Goal: Transaction & Acquisition: Purchase product/service

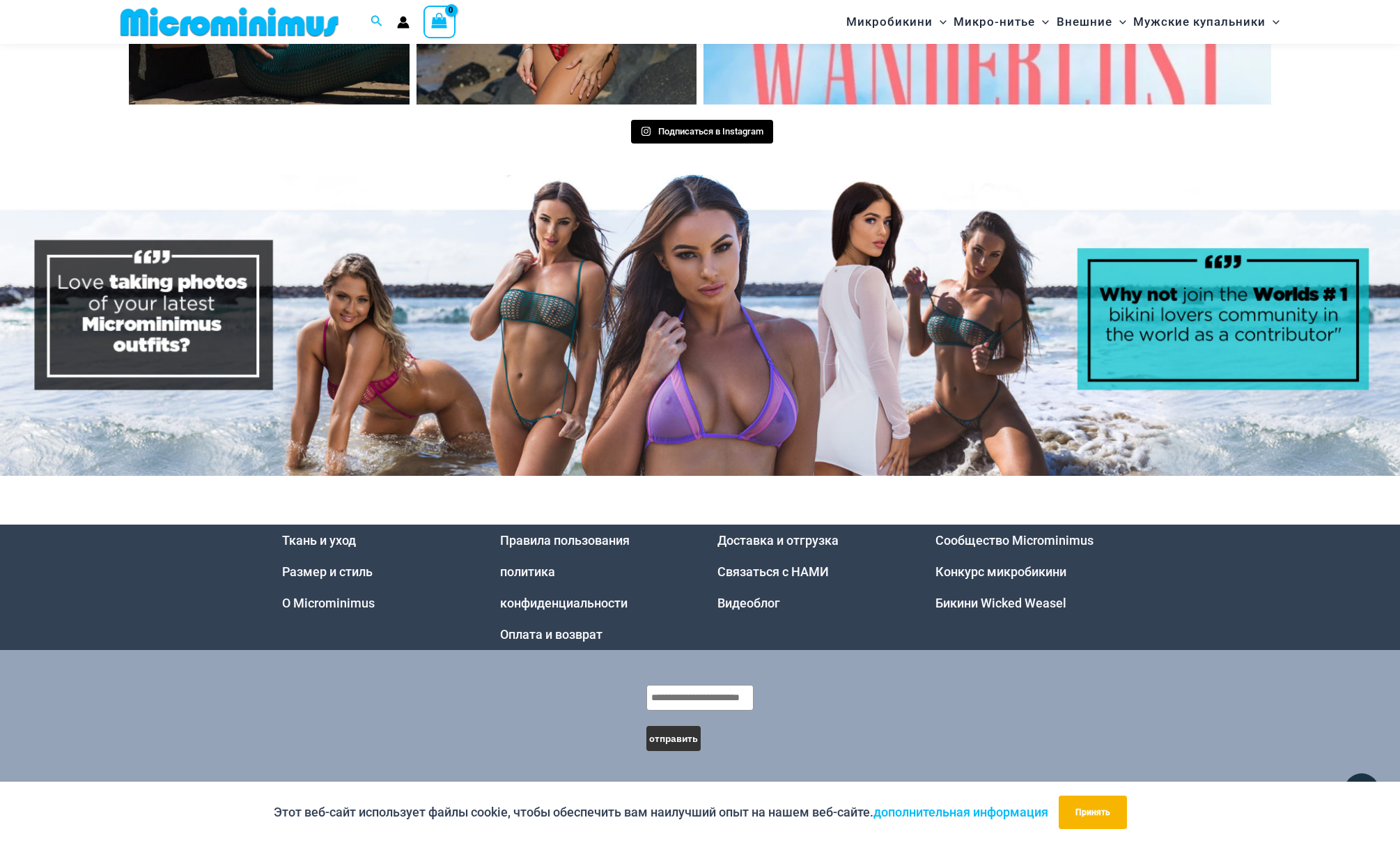
scroll to position [7218, 0]
click at [1026, 604] on link "Бикини Wicked Weasel" at bounding box center [1001, 603] width 131 height 15
click at [988, 573] on link "Конкурс микробикини" at bounding box center [1001, 572] width 131 height 15
click at [1040, 542] on link "Сообщество Microminimus" at bounding box center [1014, 541] width 158 height 15
click at [730, 604] on link "Видеоблог" at bounding box center [748, 603] width 62 height 15
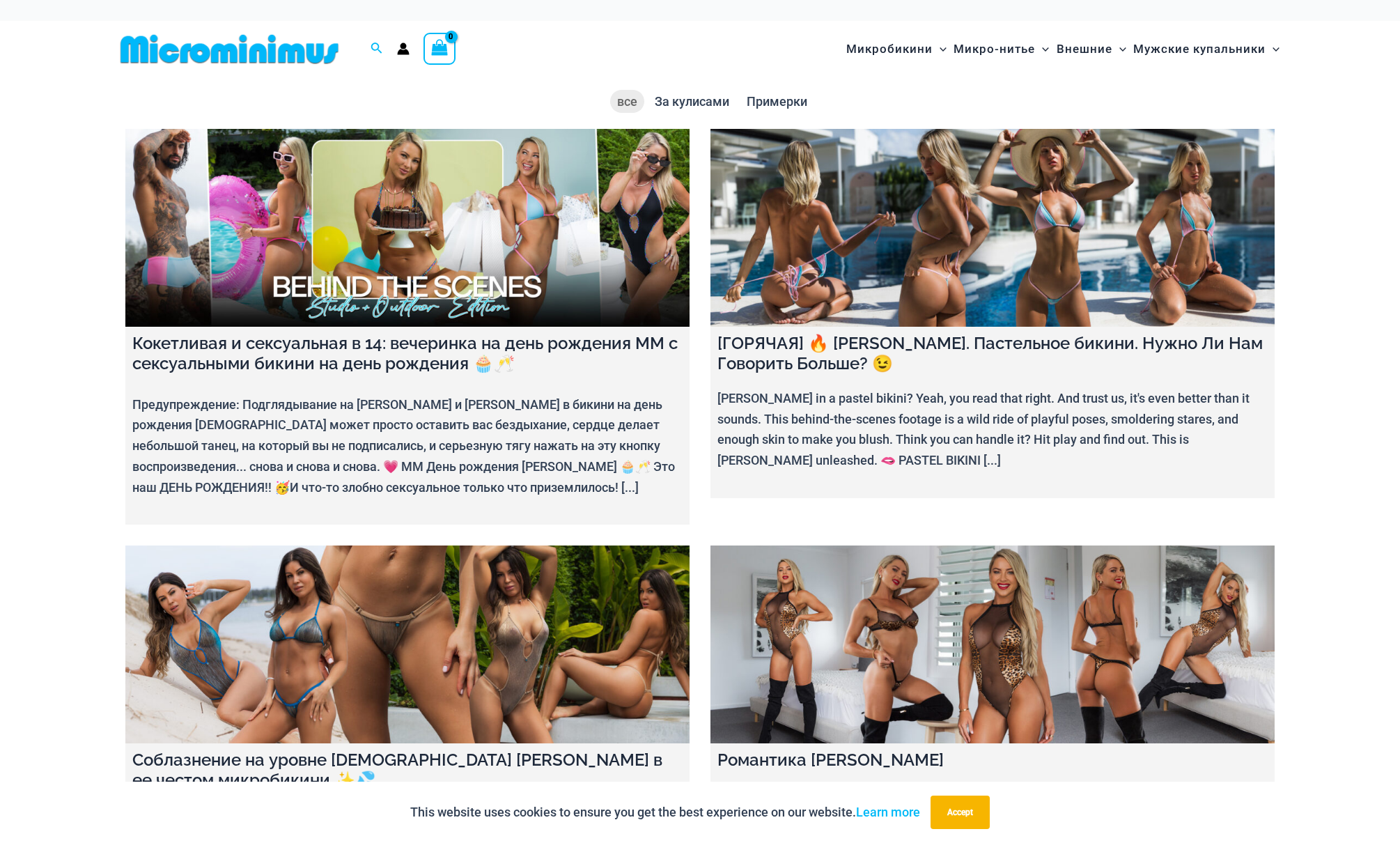
click at [433, 616] on link at bounding box center [407, 644] width 564 height 198
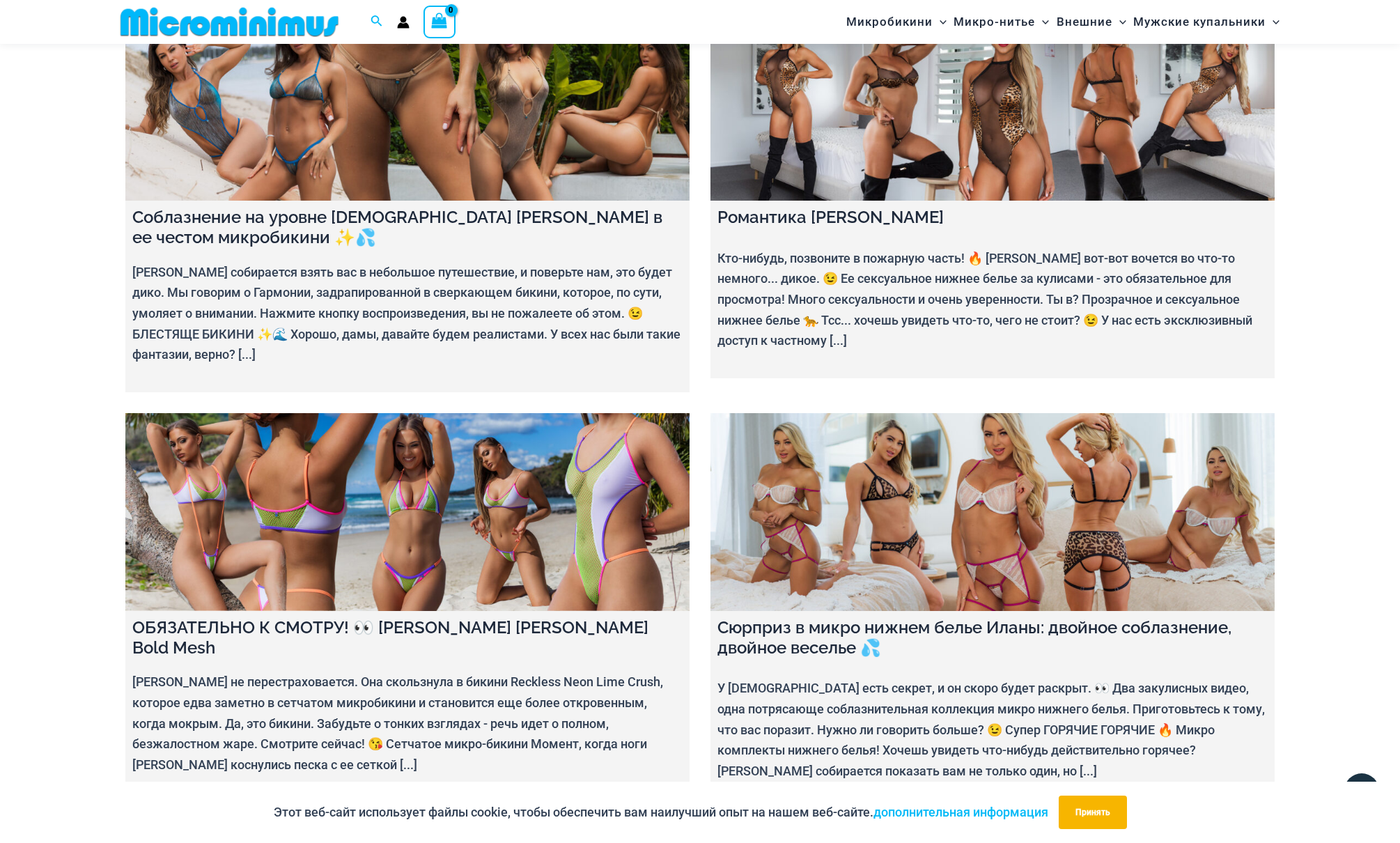
scroll to position [623, 0]
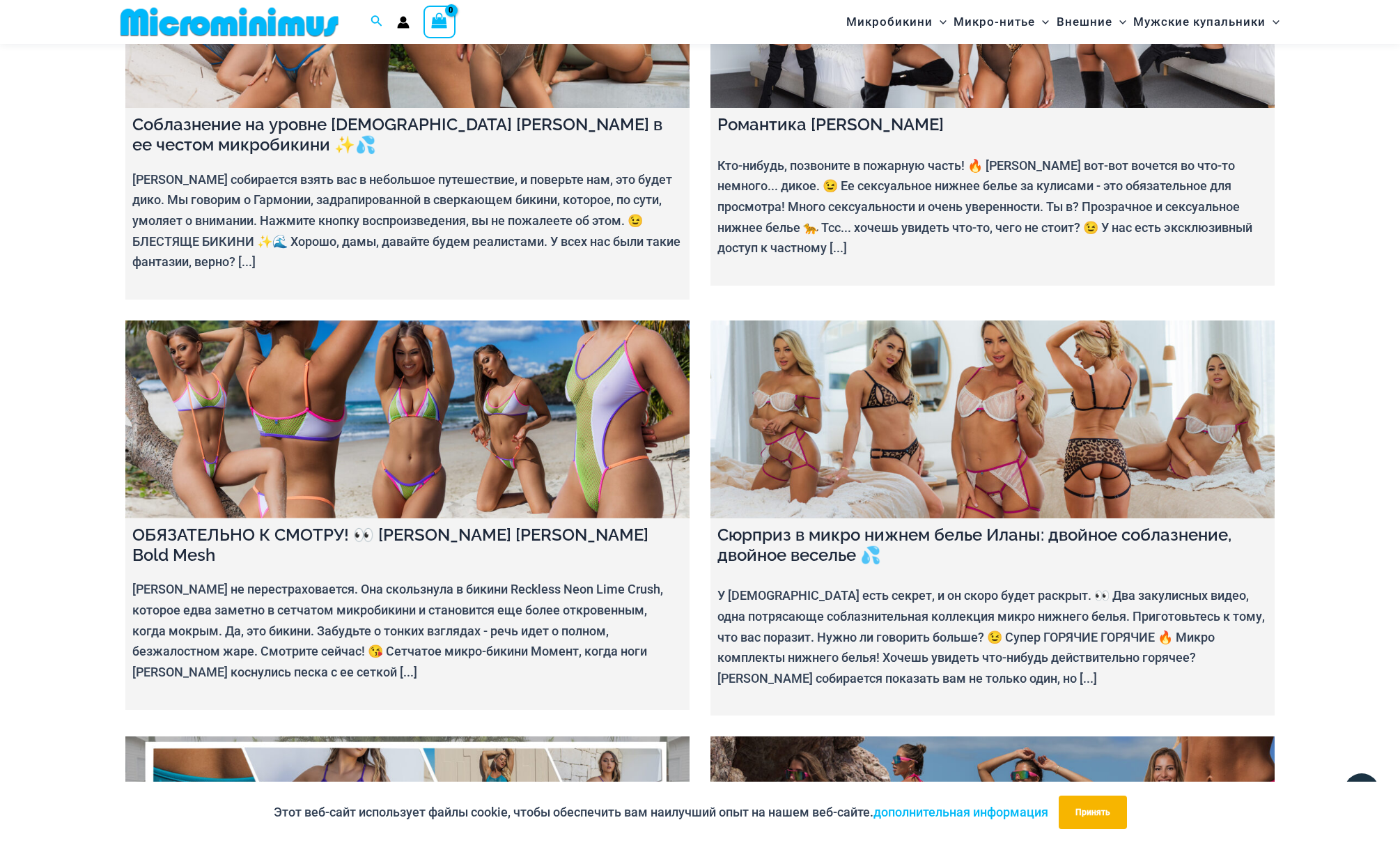
click at [431, 461] on link at bounding box center [407, 419] width 564 height 198
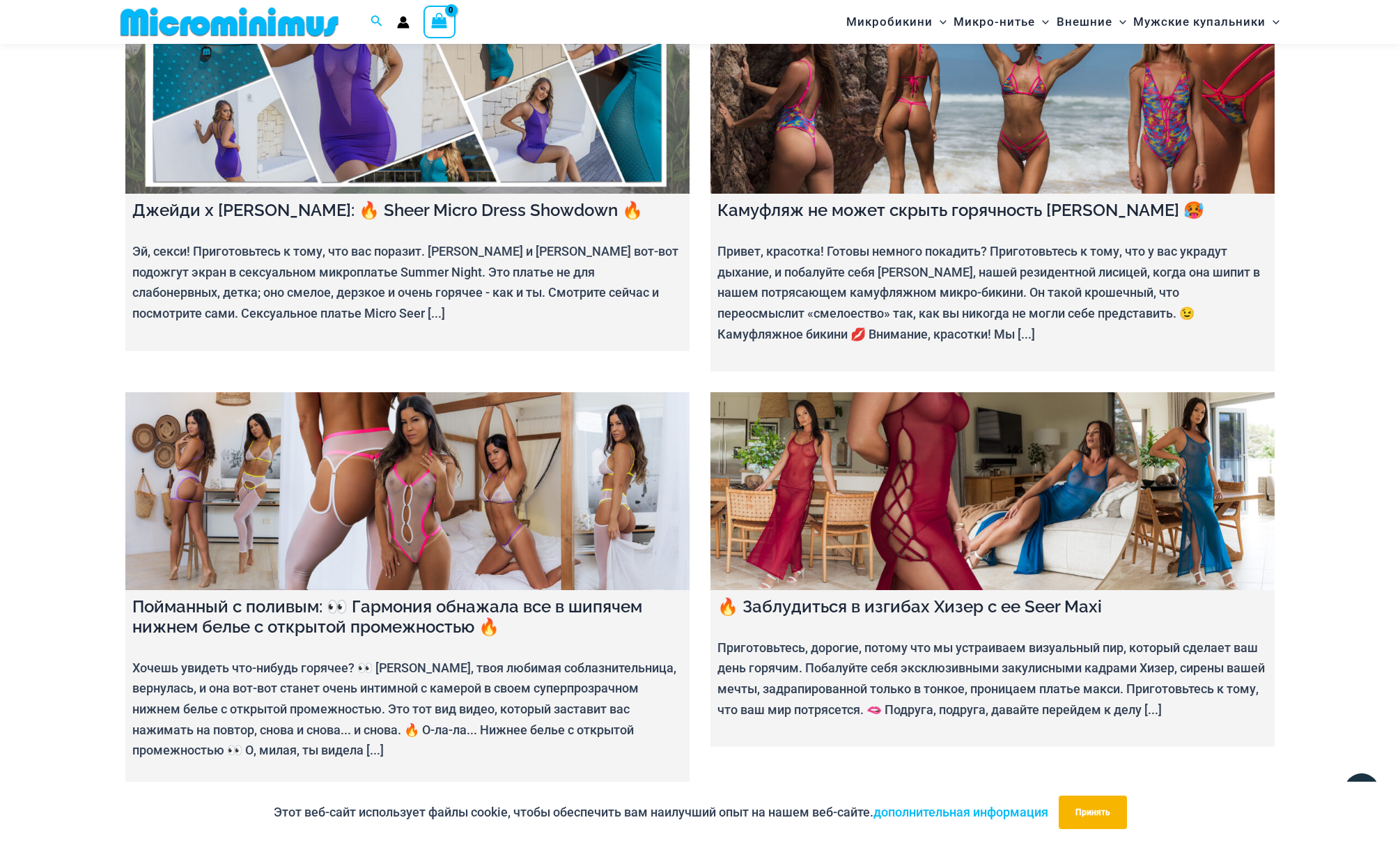
scroll to position [1402, 0]
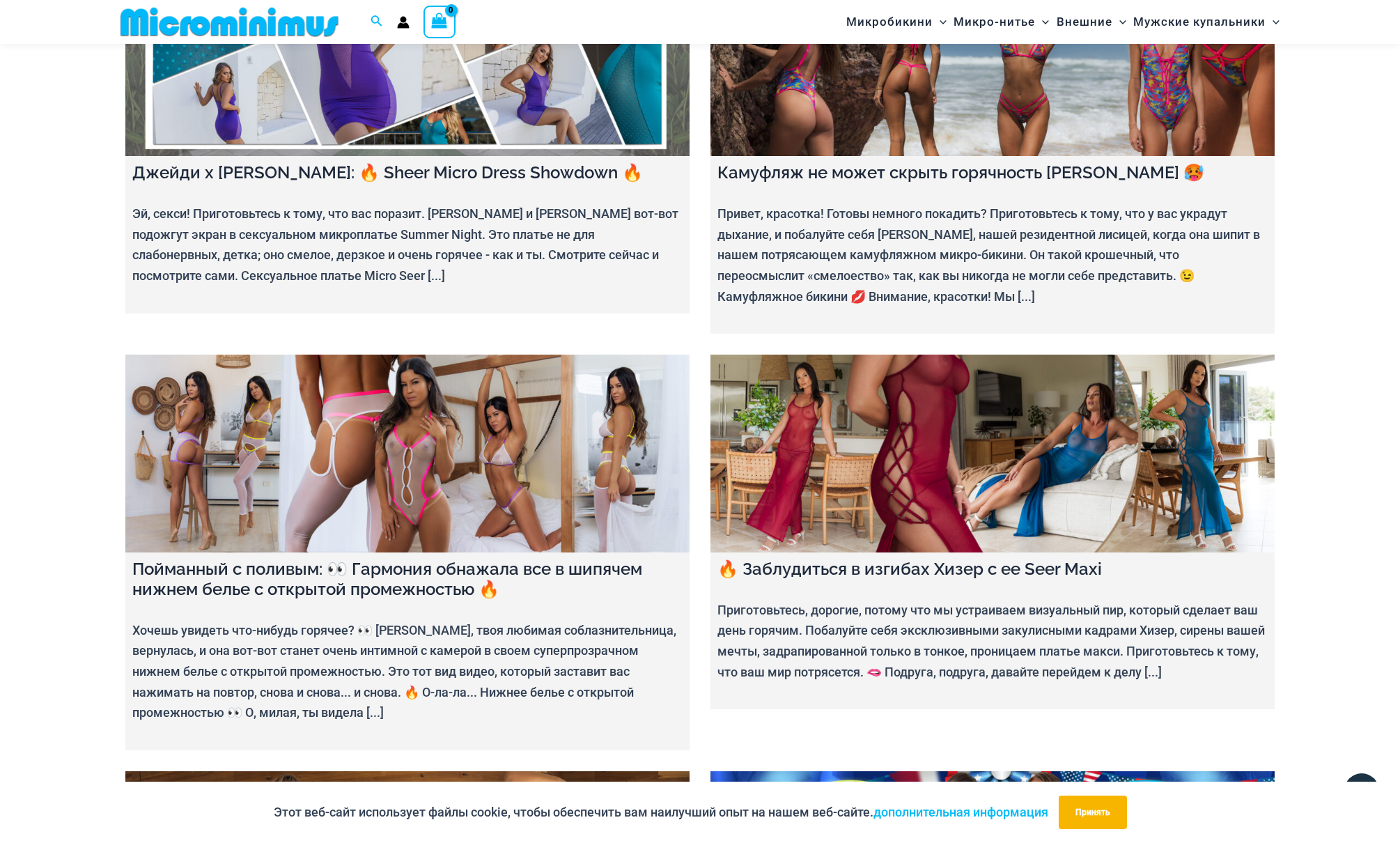
click at [411, 503] on link at bounding box center [407, 454] width 564 height 198
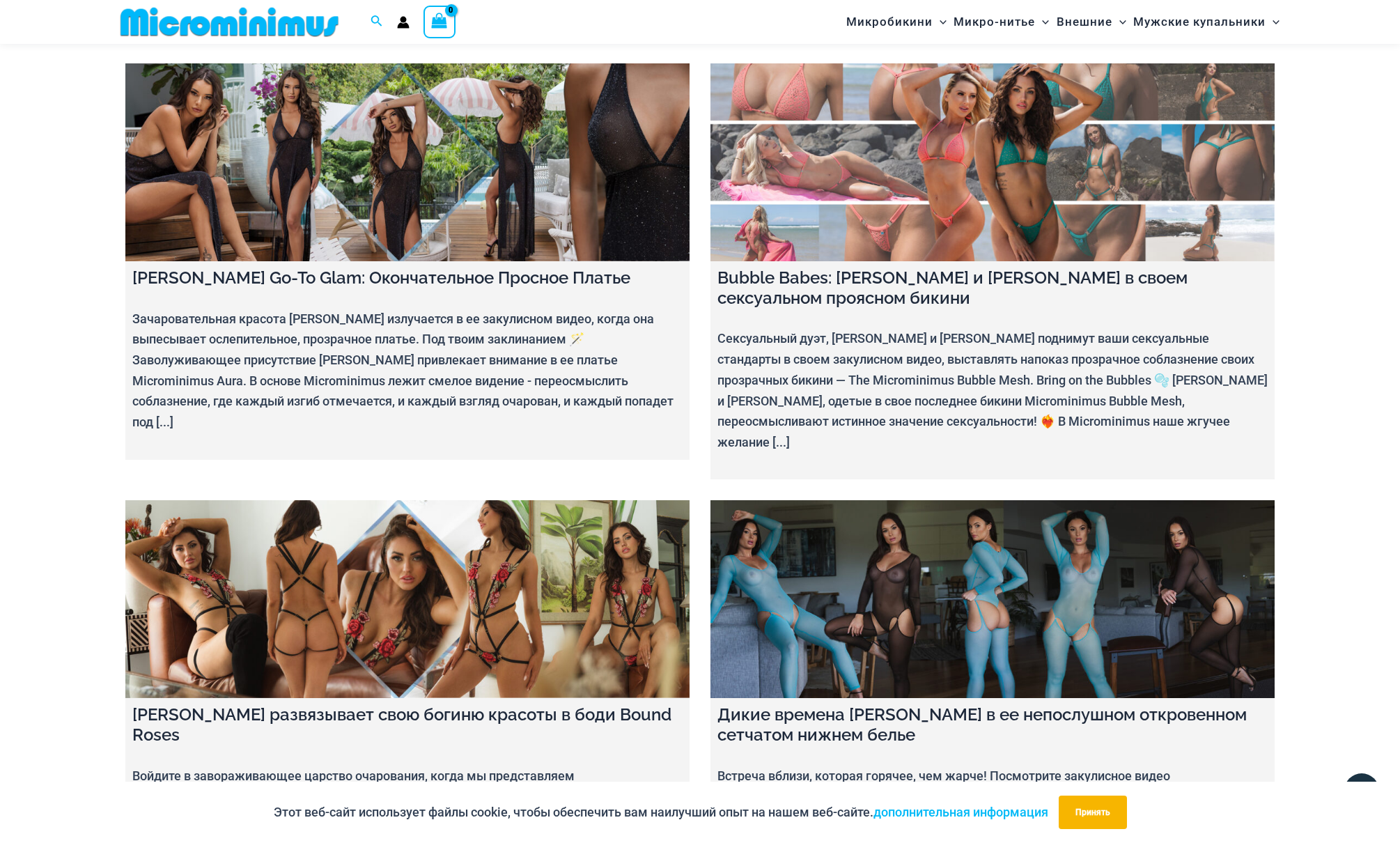
scroll to position [7979, 0]
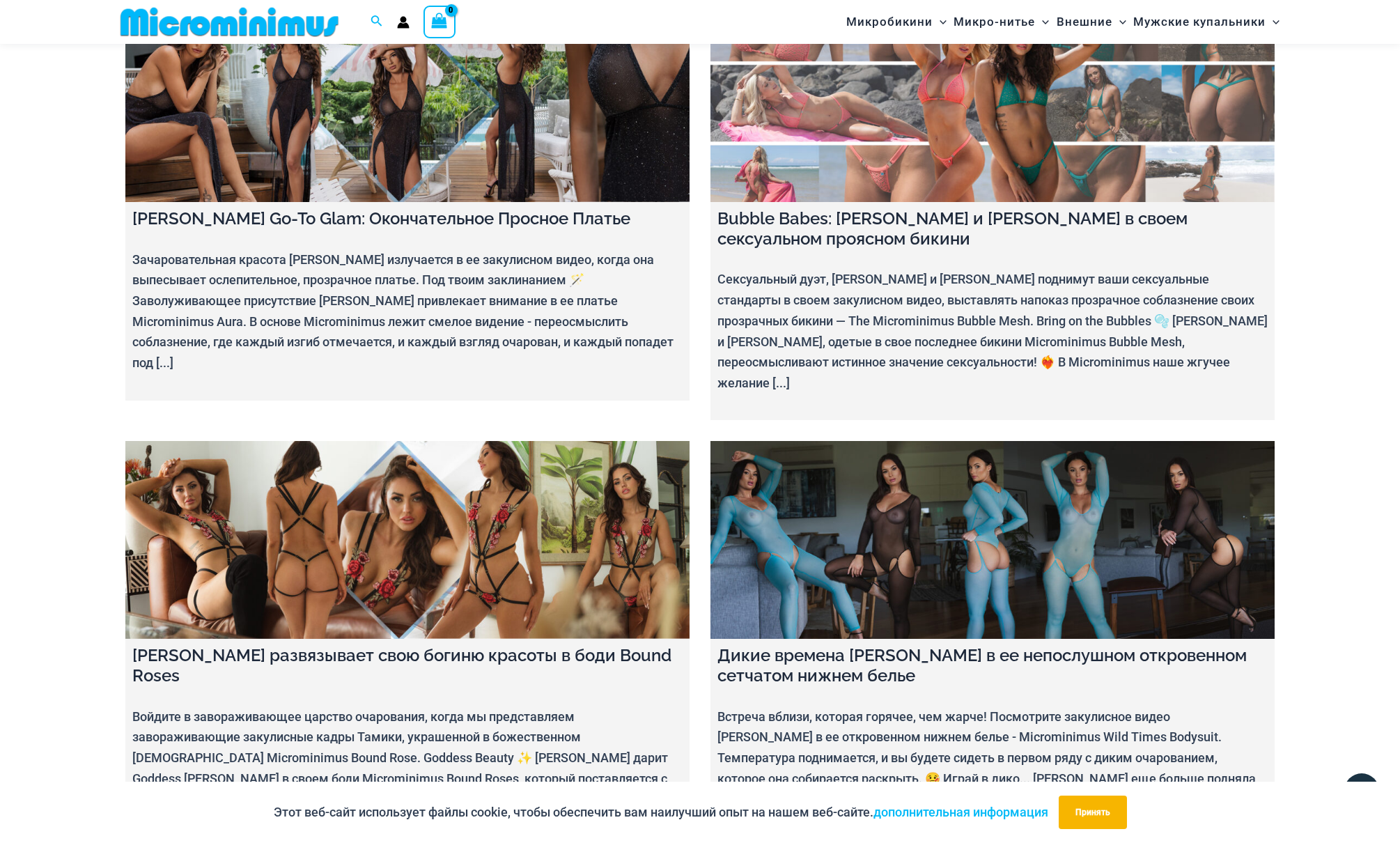
click at [995, 441] on link at bounding box center [992, 540] width 564 height 198
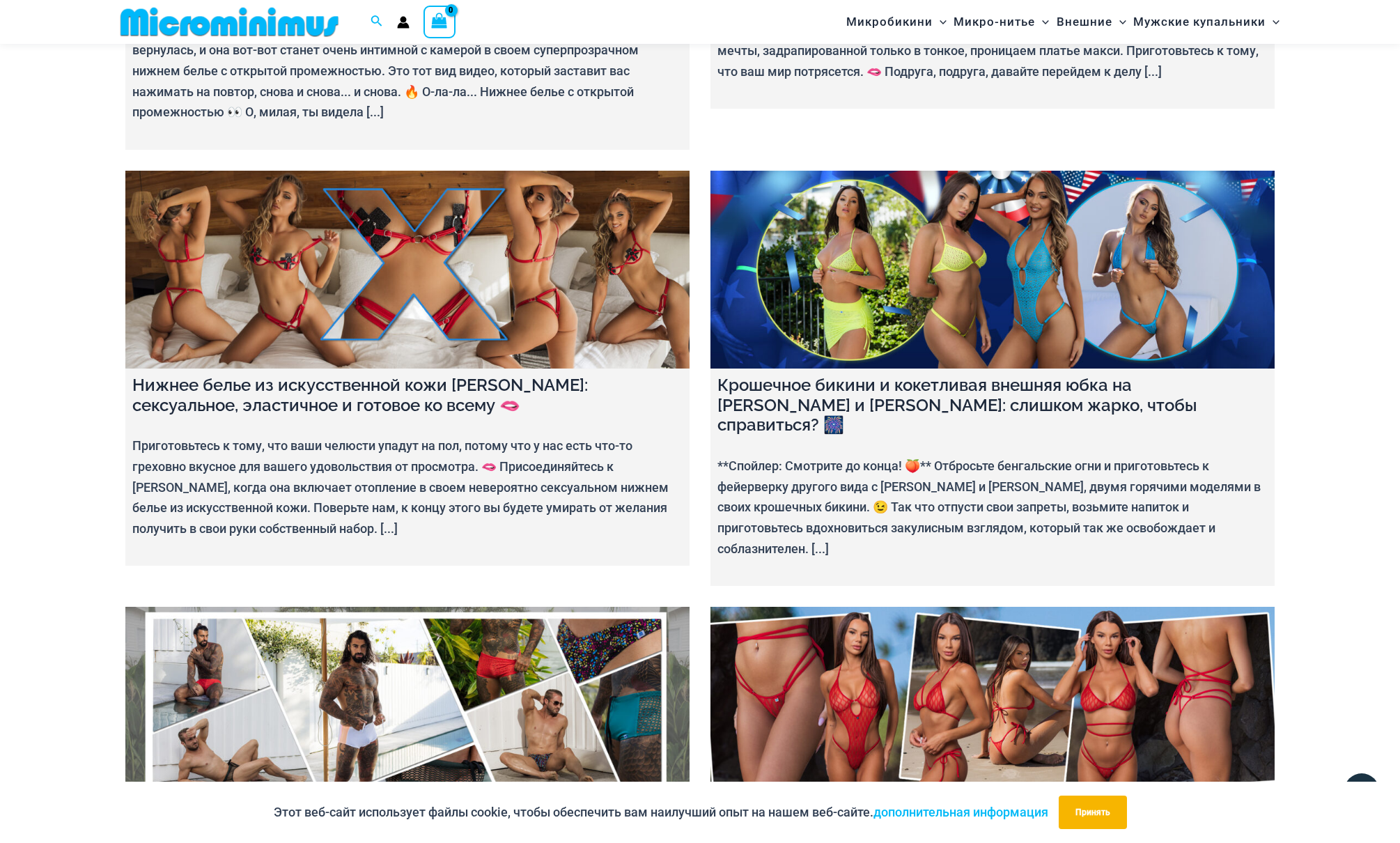
scroll to position [1951, 0]
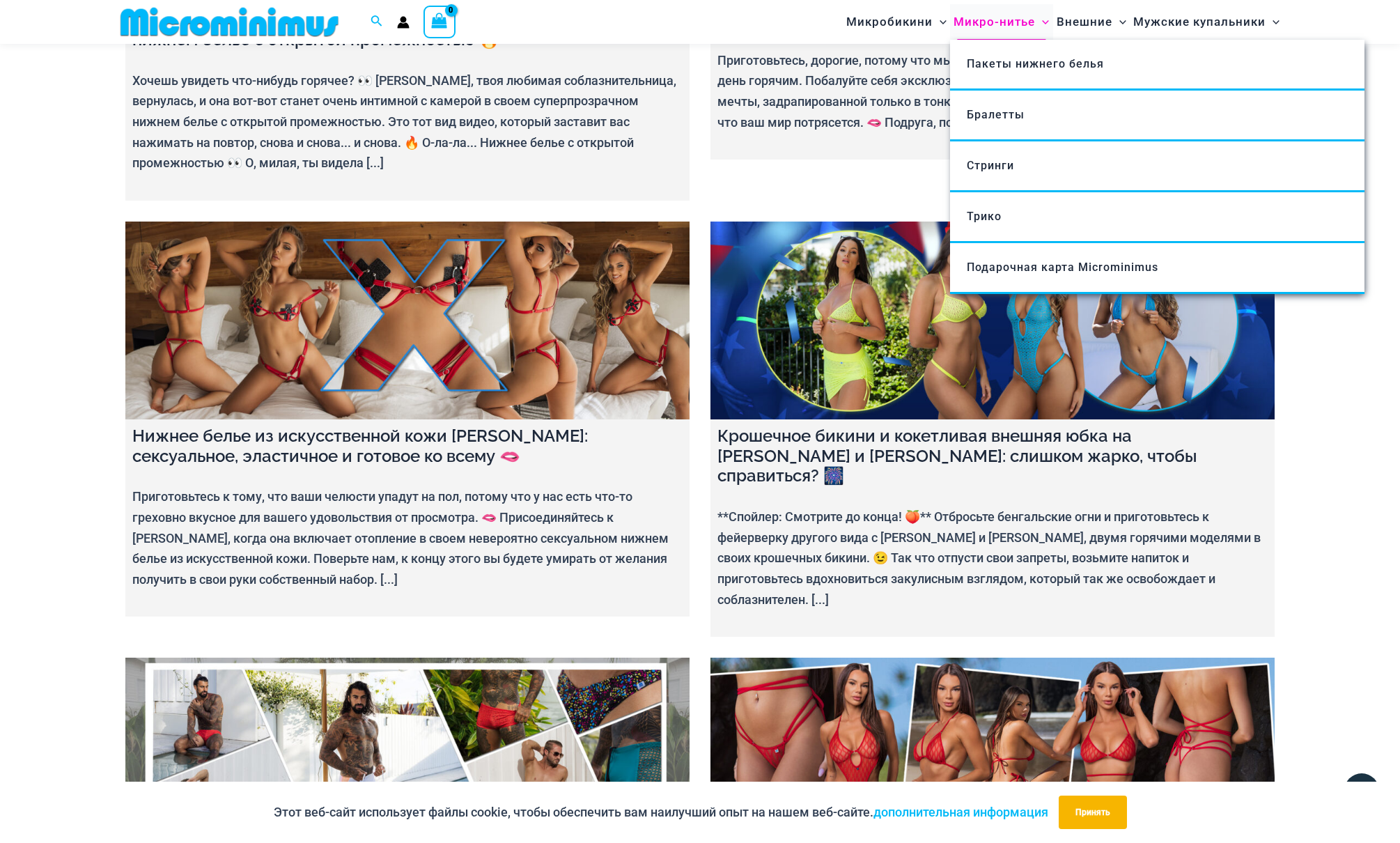
click at [984, 20] on span "Микро-нитье" at bounding box center [994, 21] width 82 height 35
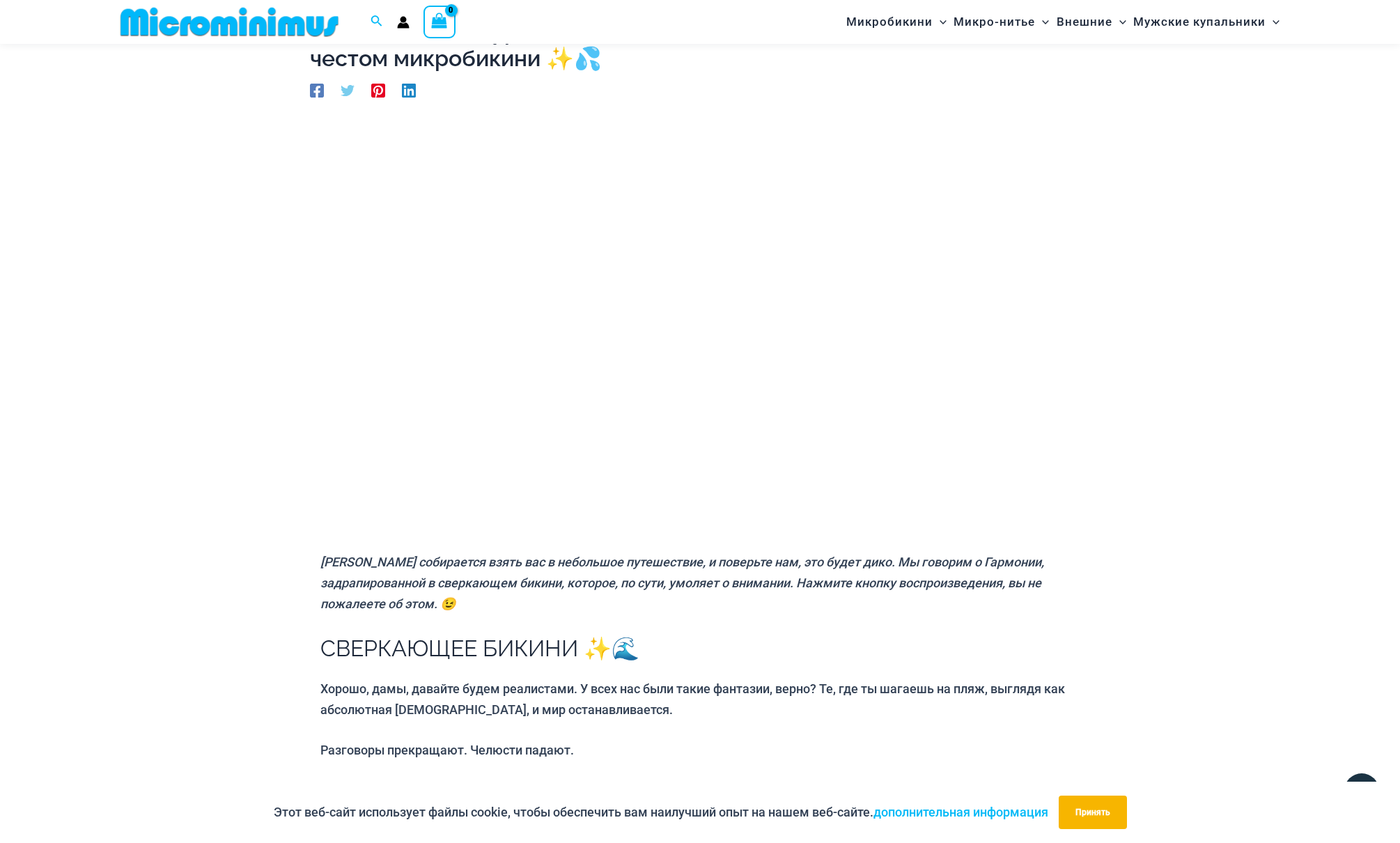
scroll to position [97, 0]
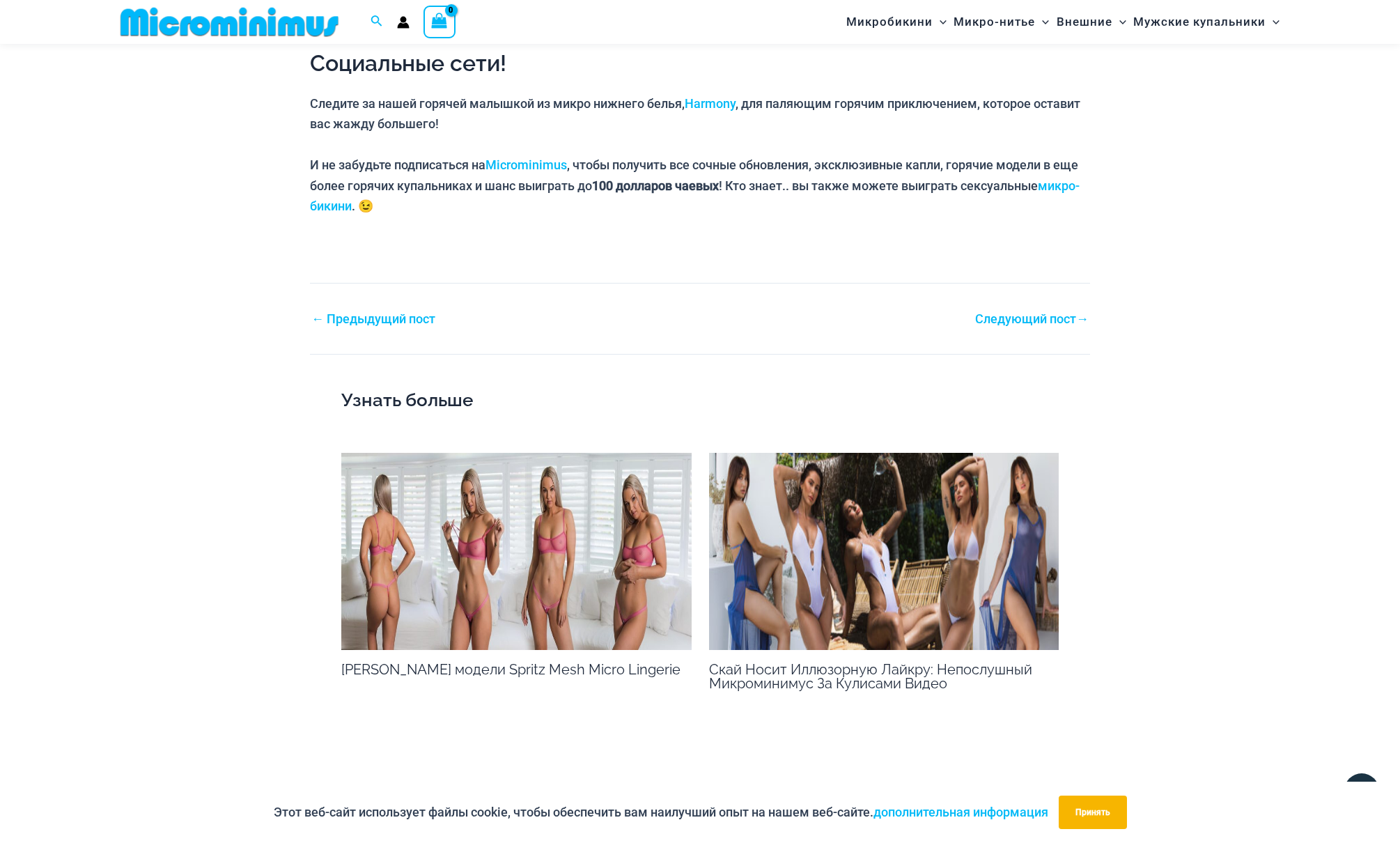
scroll to position [1318, 0]
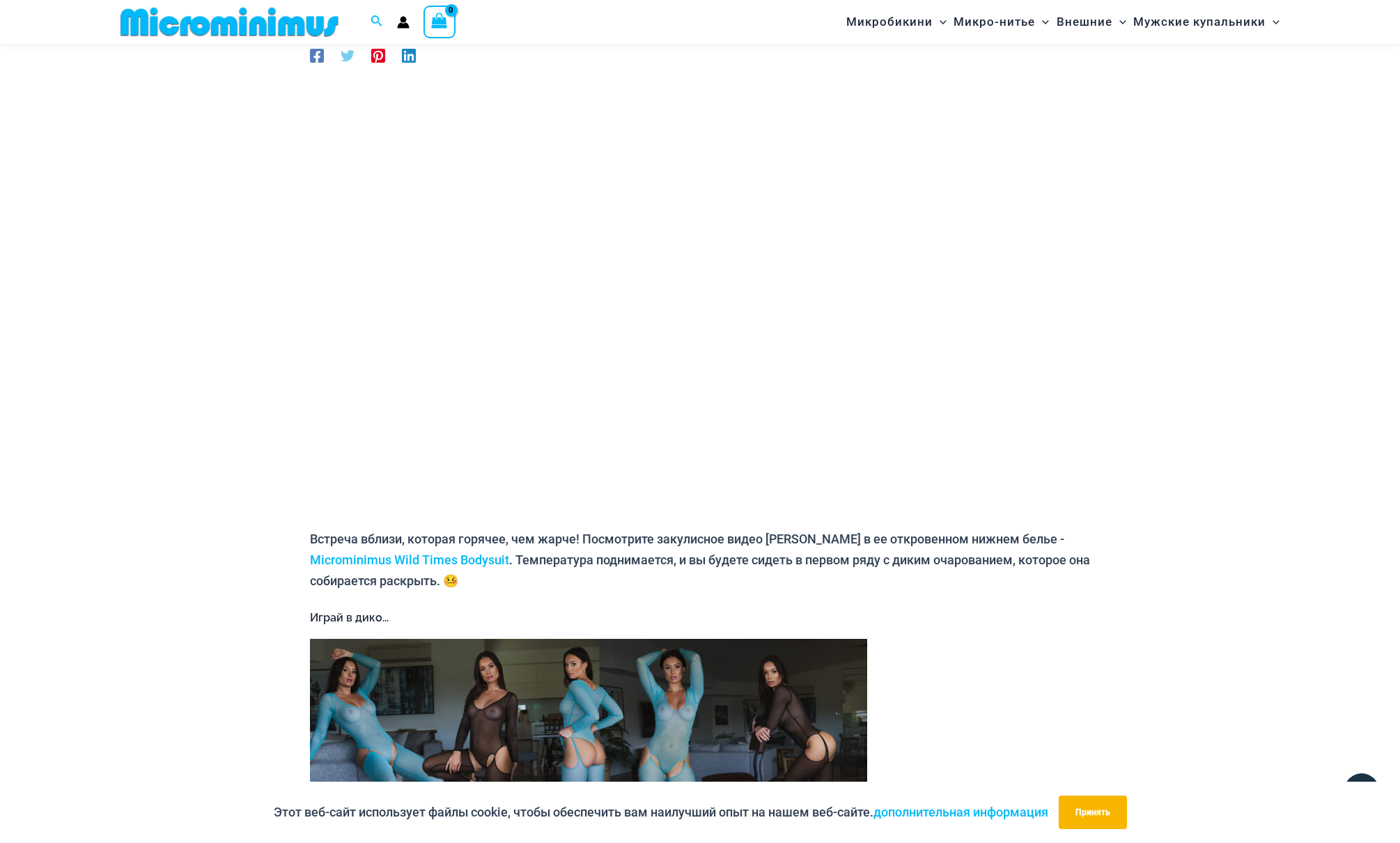
scroll to position [130, 0]
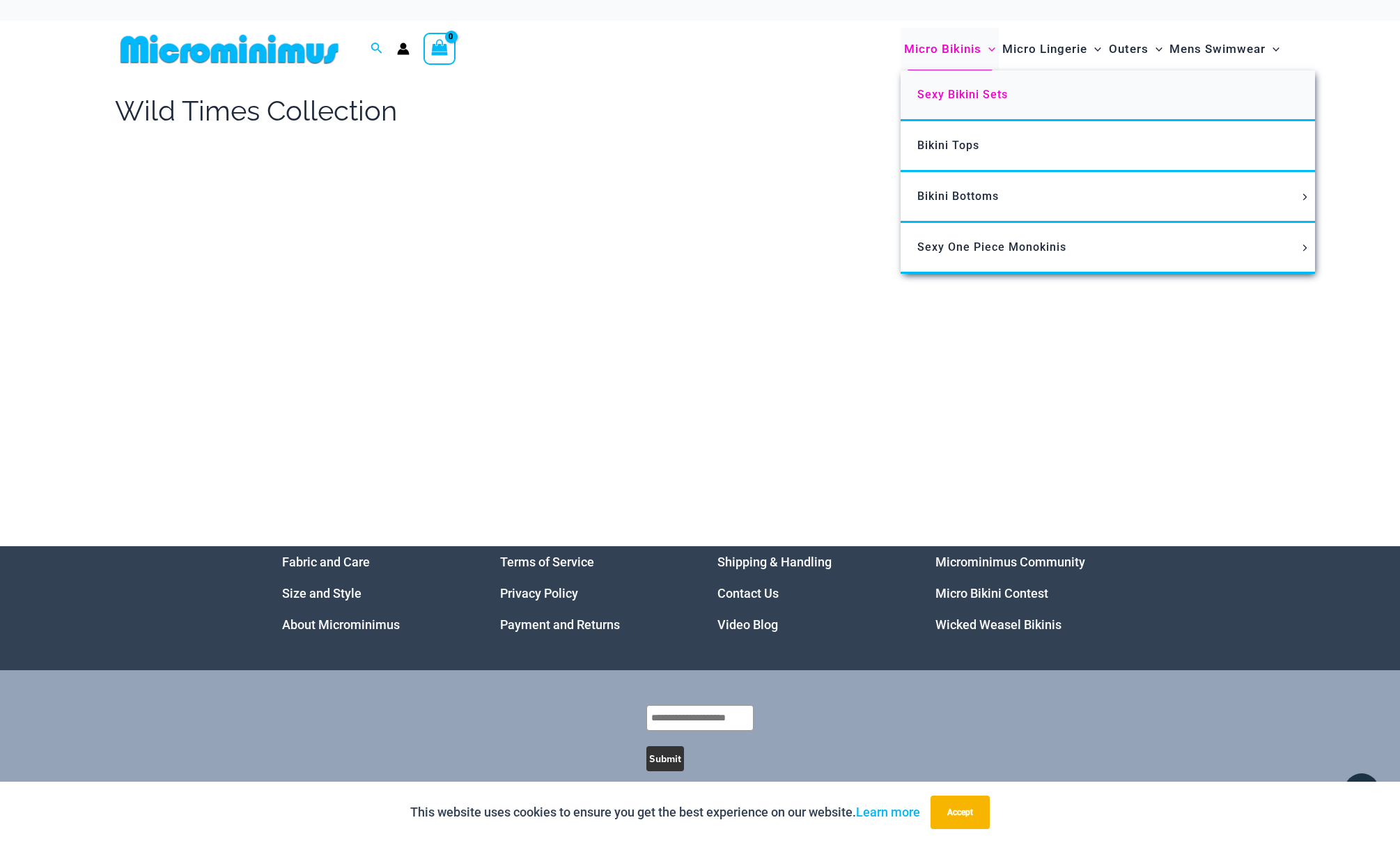
click at [959, 93] on span "Sexy Bikini Sets" at bounding box center [962, 94] width 90 height 13
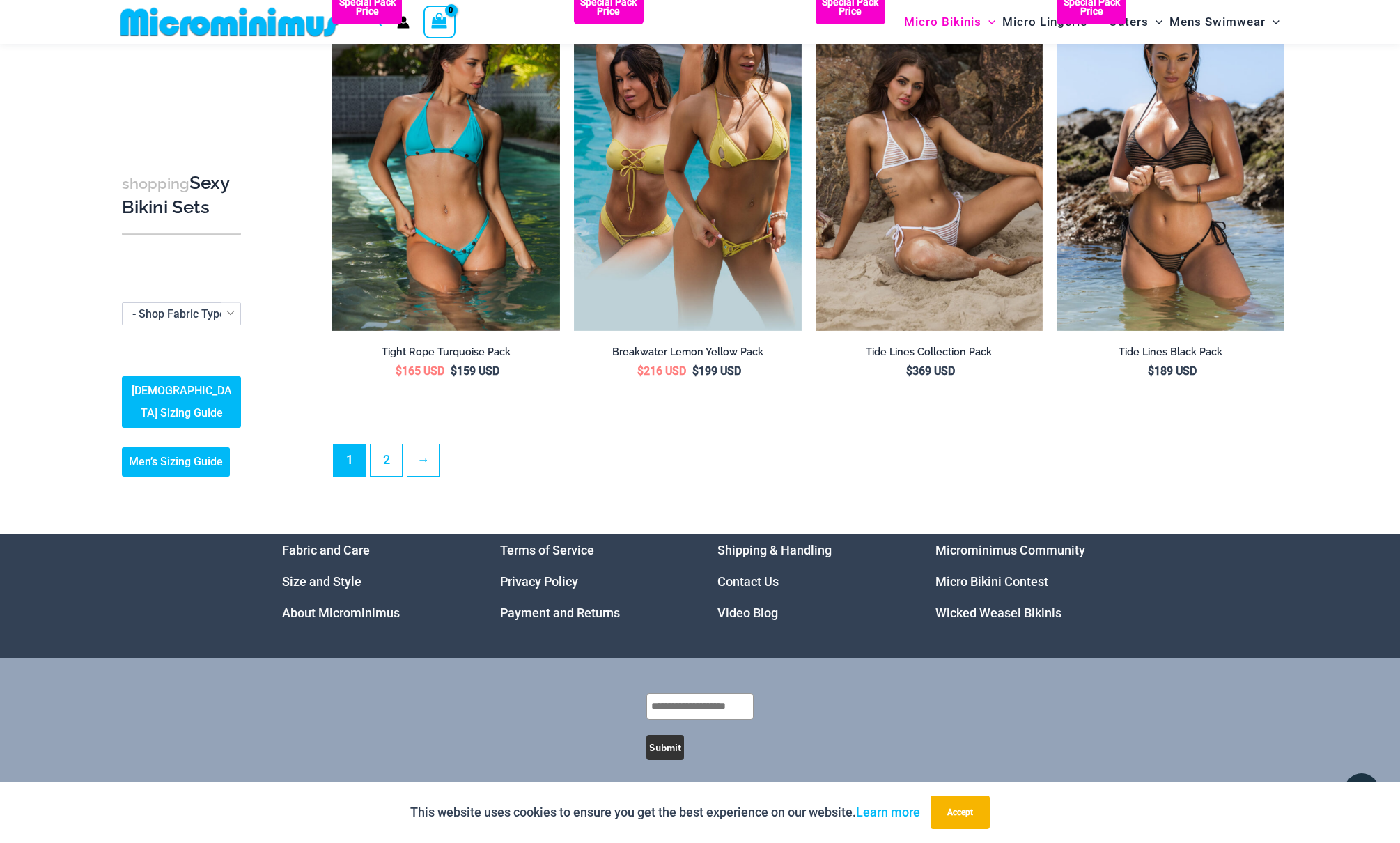
scroll to position [3256, 0]
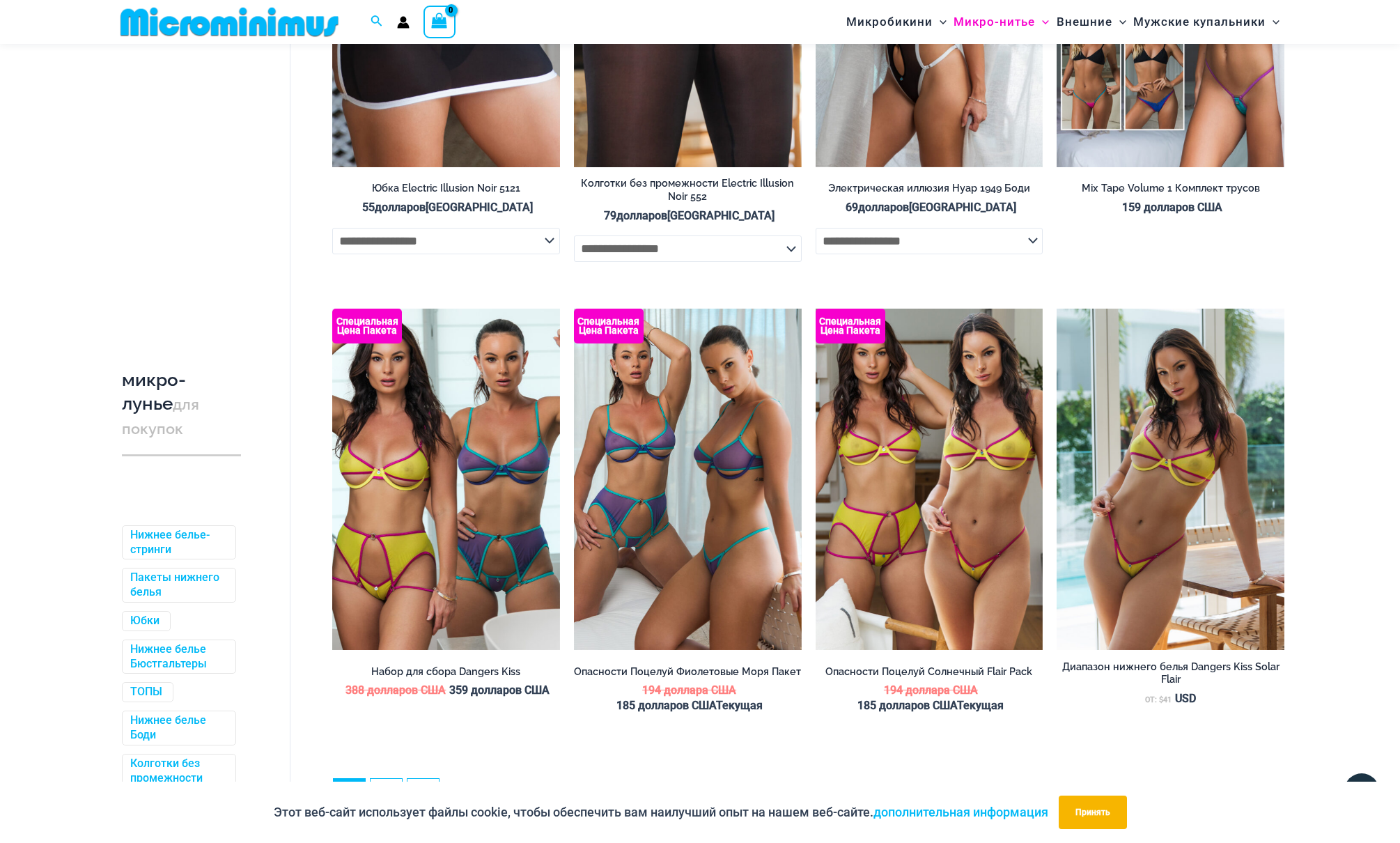
scroll to position [3313, 0]
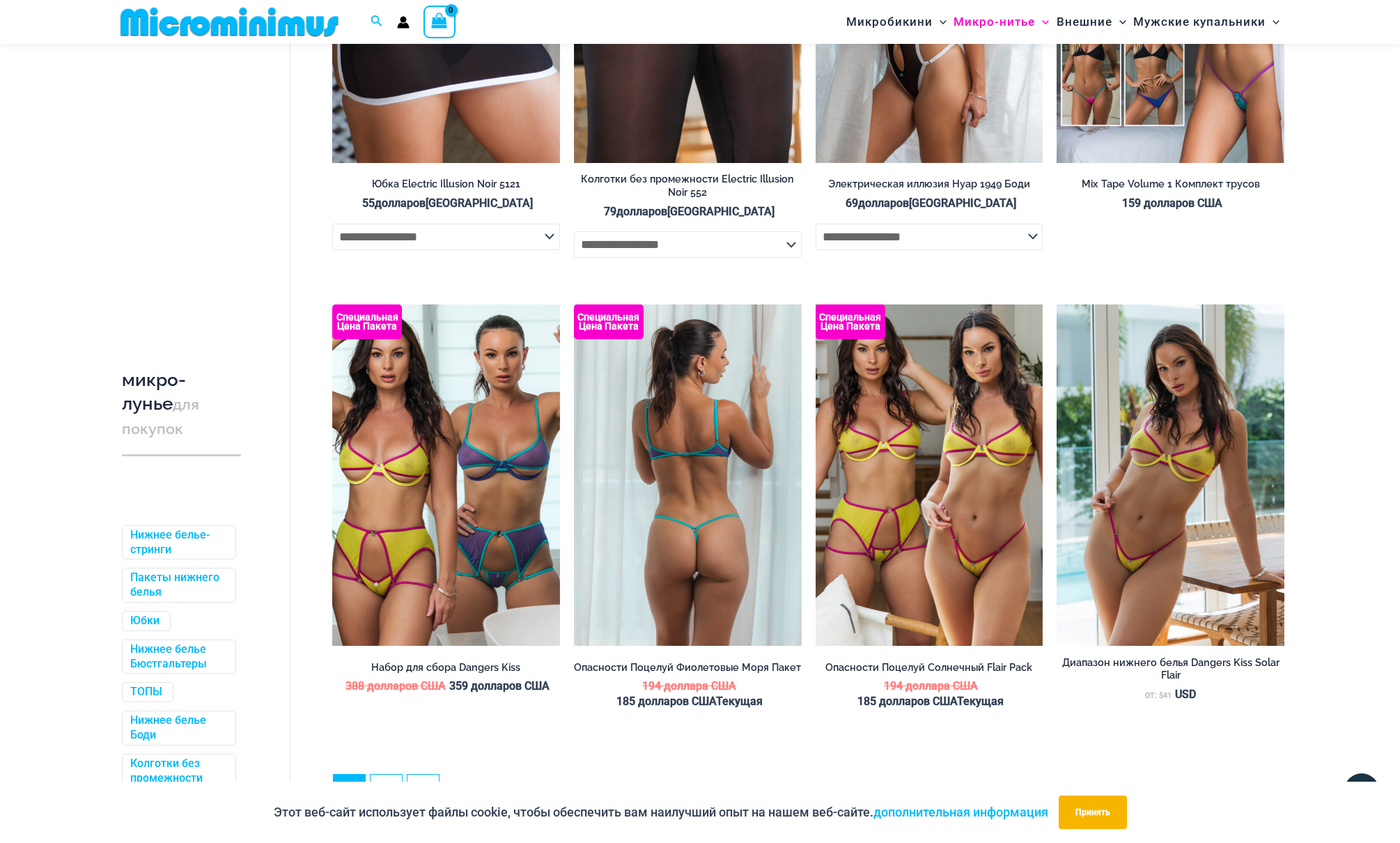
click at [706, 358] on img at bounding box center [687, 475] width 228 height 341
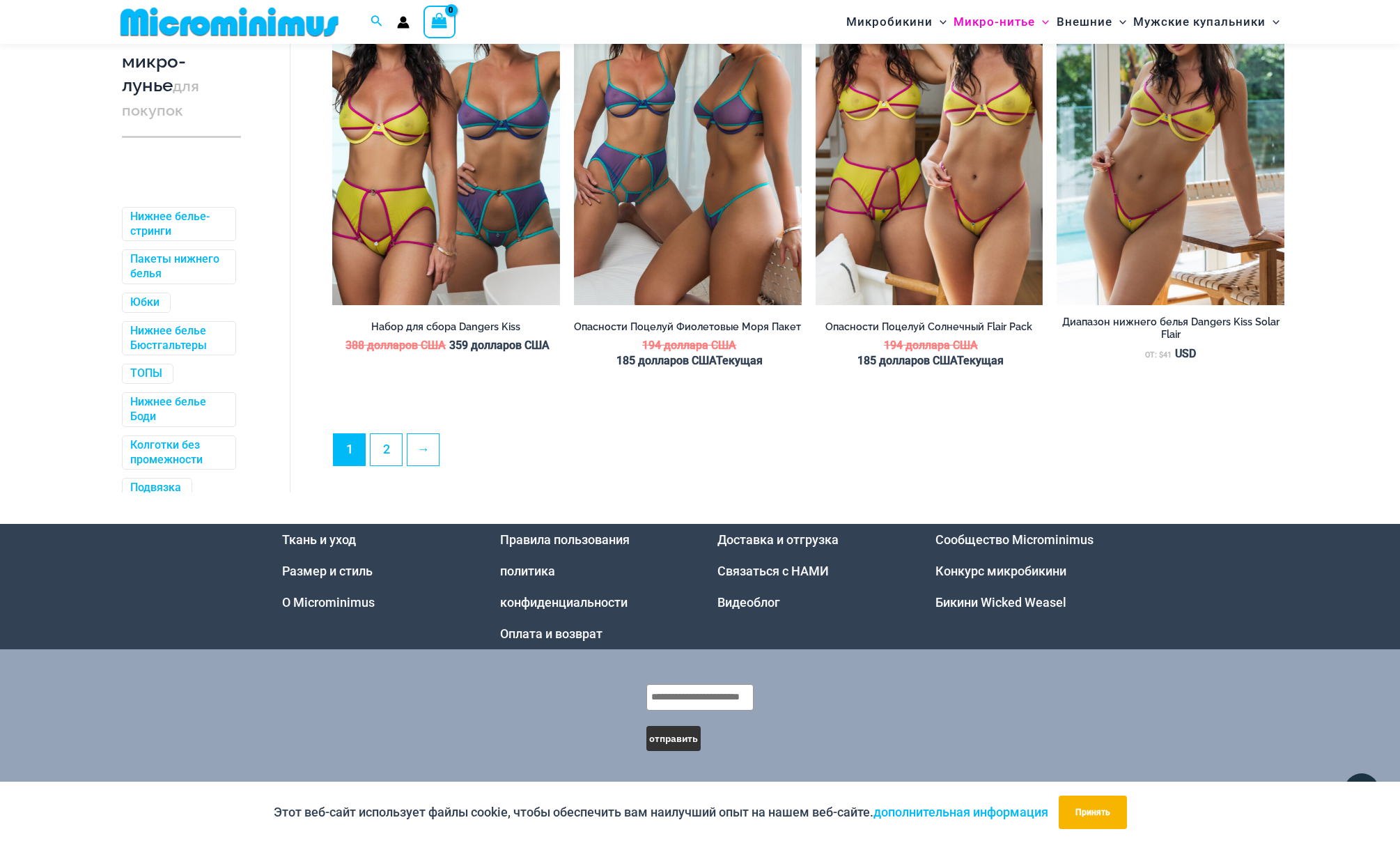
scroll to position [3654, 0]
click at [377, 442] on link "2" at bounding box center [386, 450] width 32 height 32
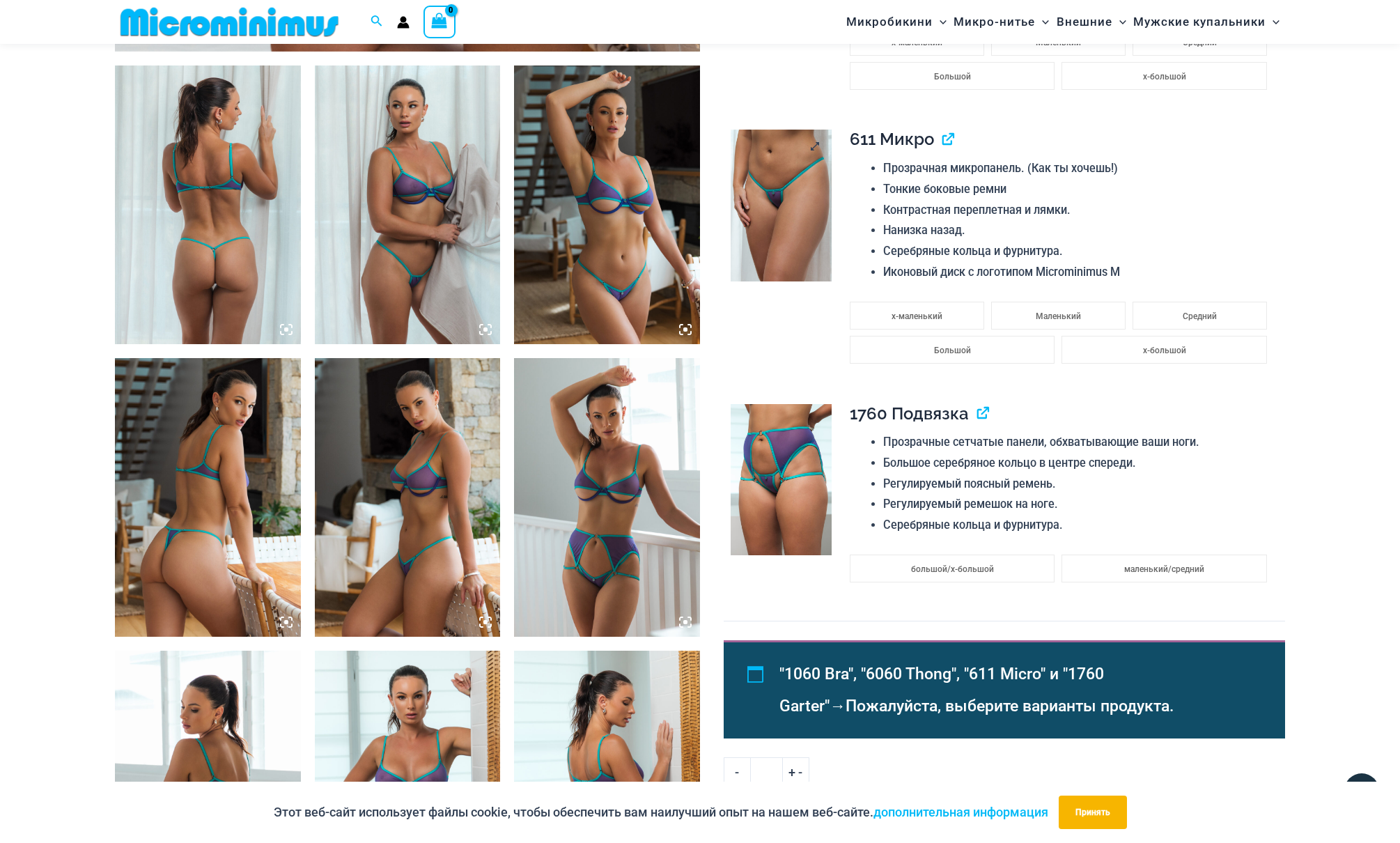
scroll to position [944, 0]
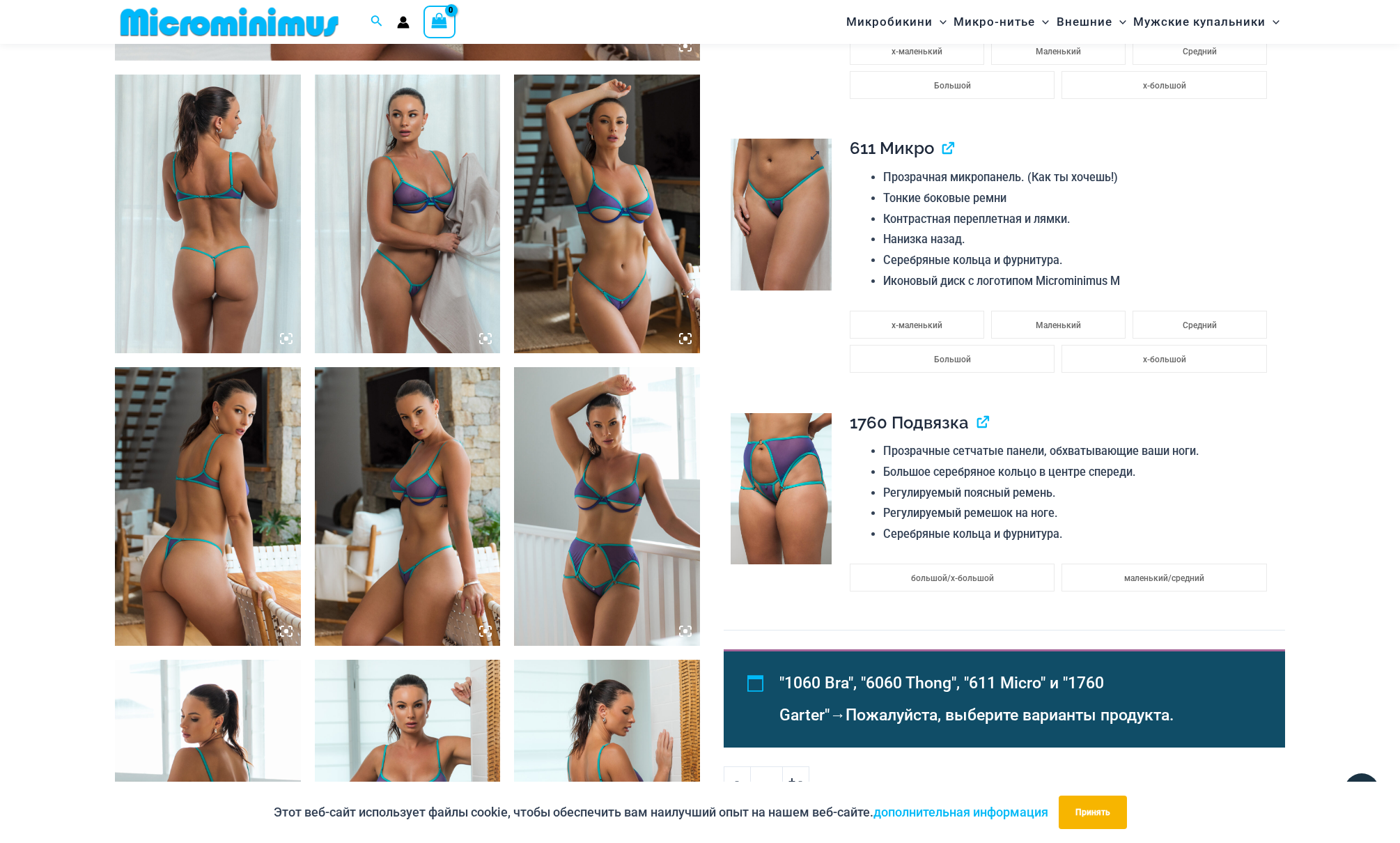
click at [780, 291] on img at bounding box center [780, 214] width 101 height 151
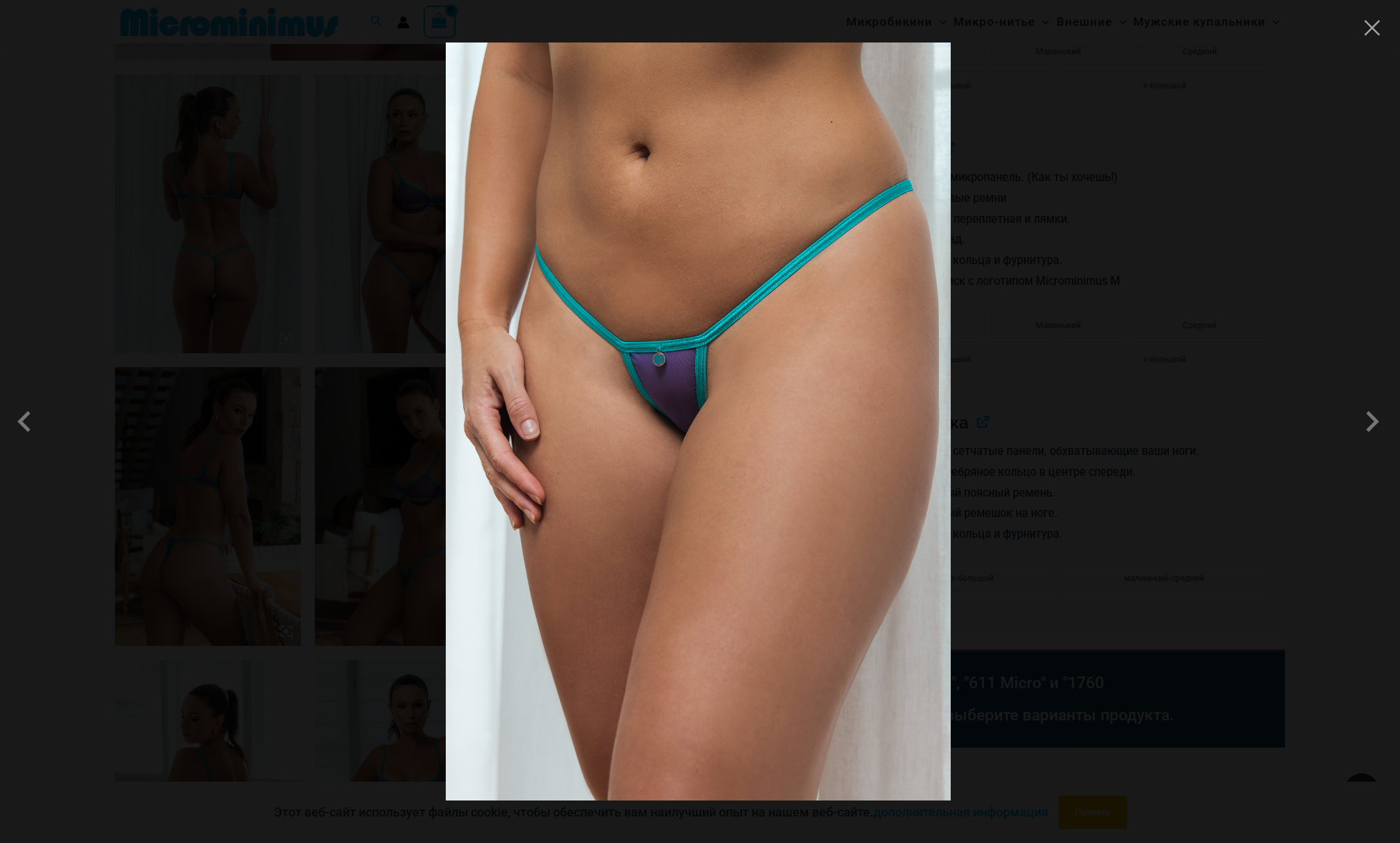
drag, startPoint x: 1056, startPoint y: 267, endPoint x: 994, endPoint y: 289, distance: 65.8
click at [1056, 267] on div at bounding box center [700, 421] width 1400 height 843
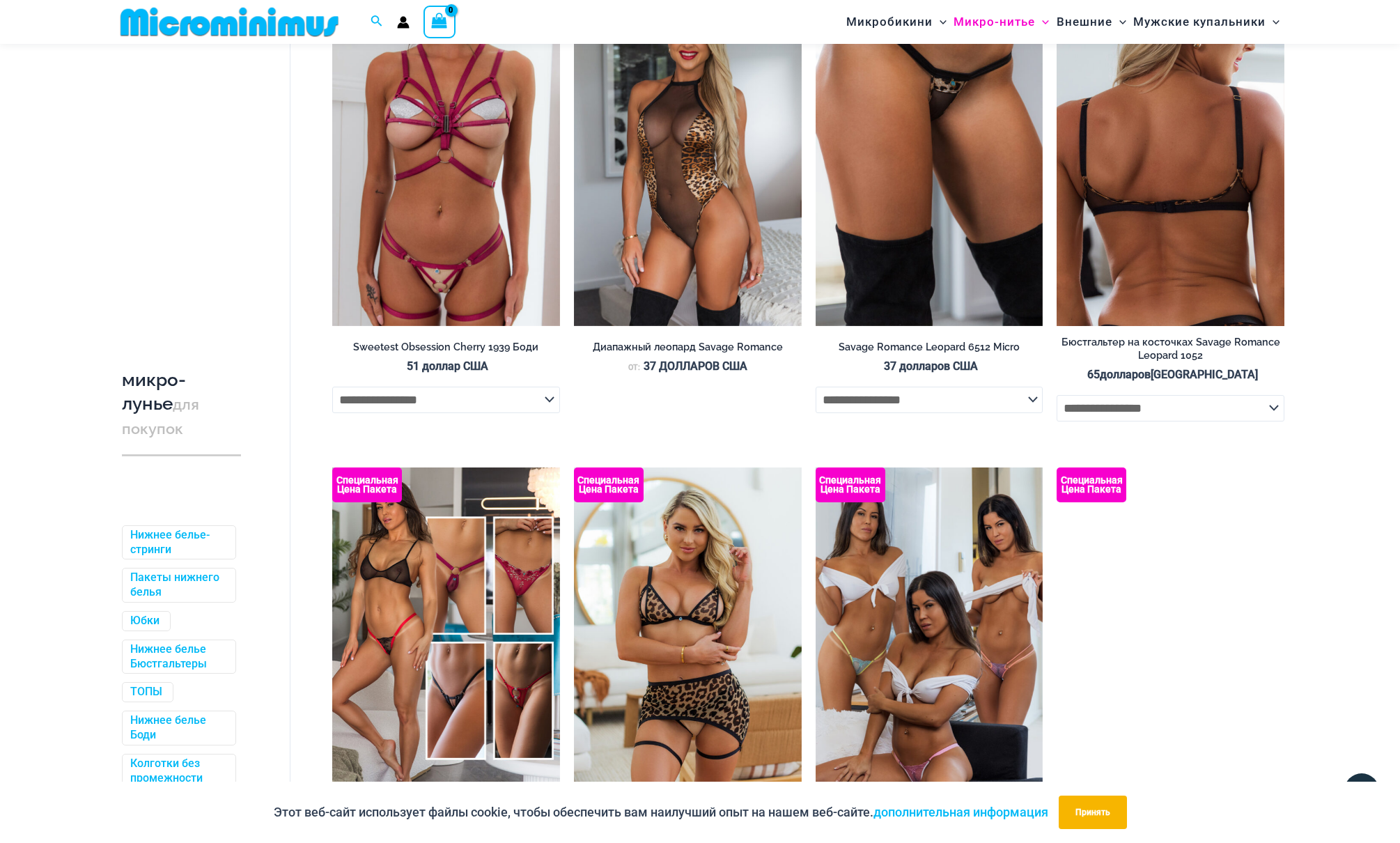
scroll to position [3006, 0]
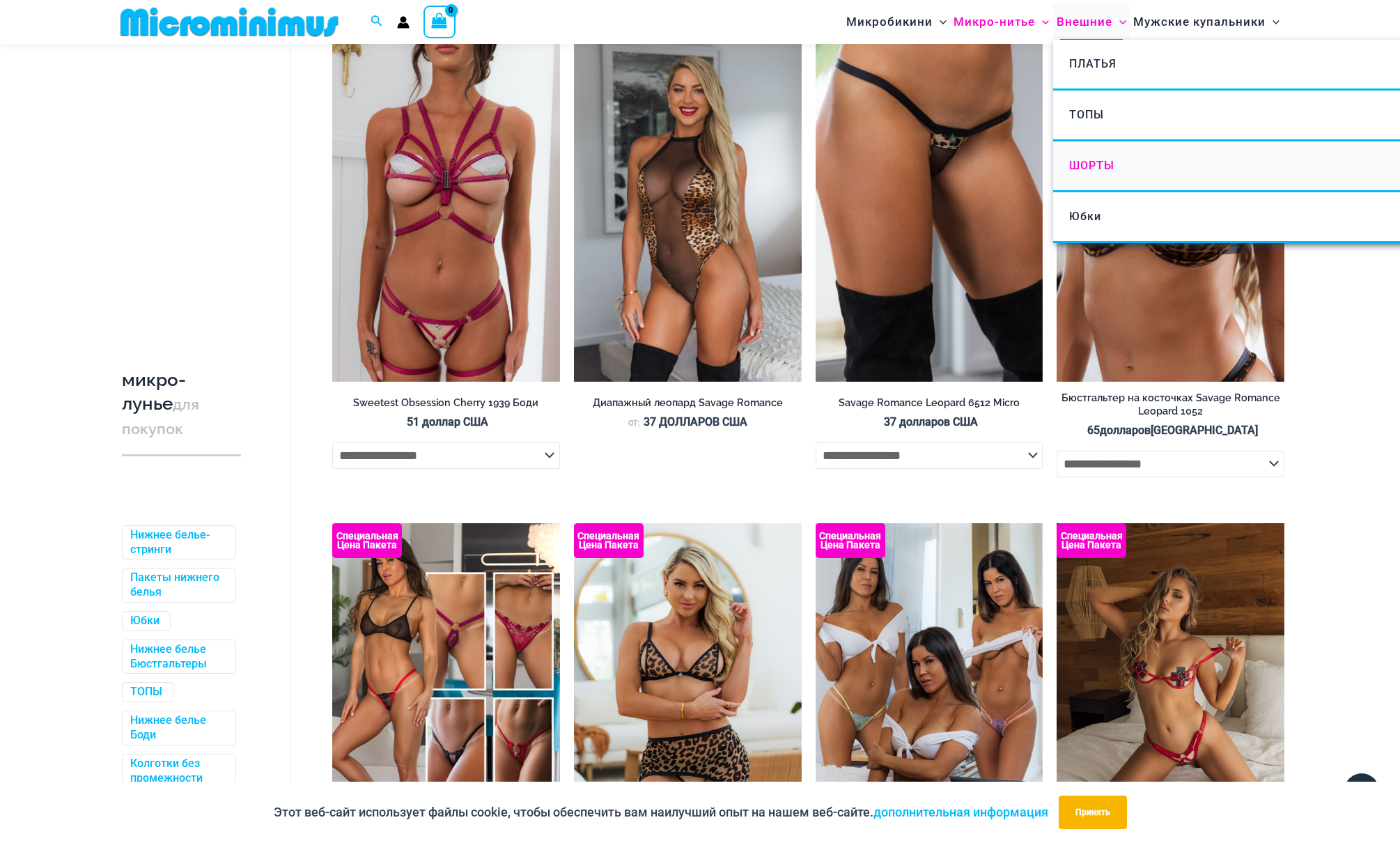
click at [1104, 160] on span "ШОРТЫ" at bounding box center [1092, 165] width 46 height 13
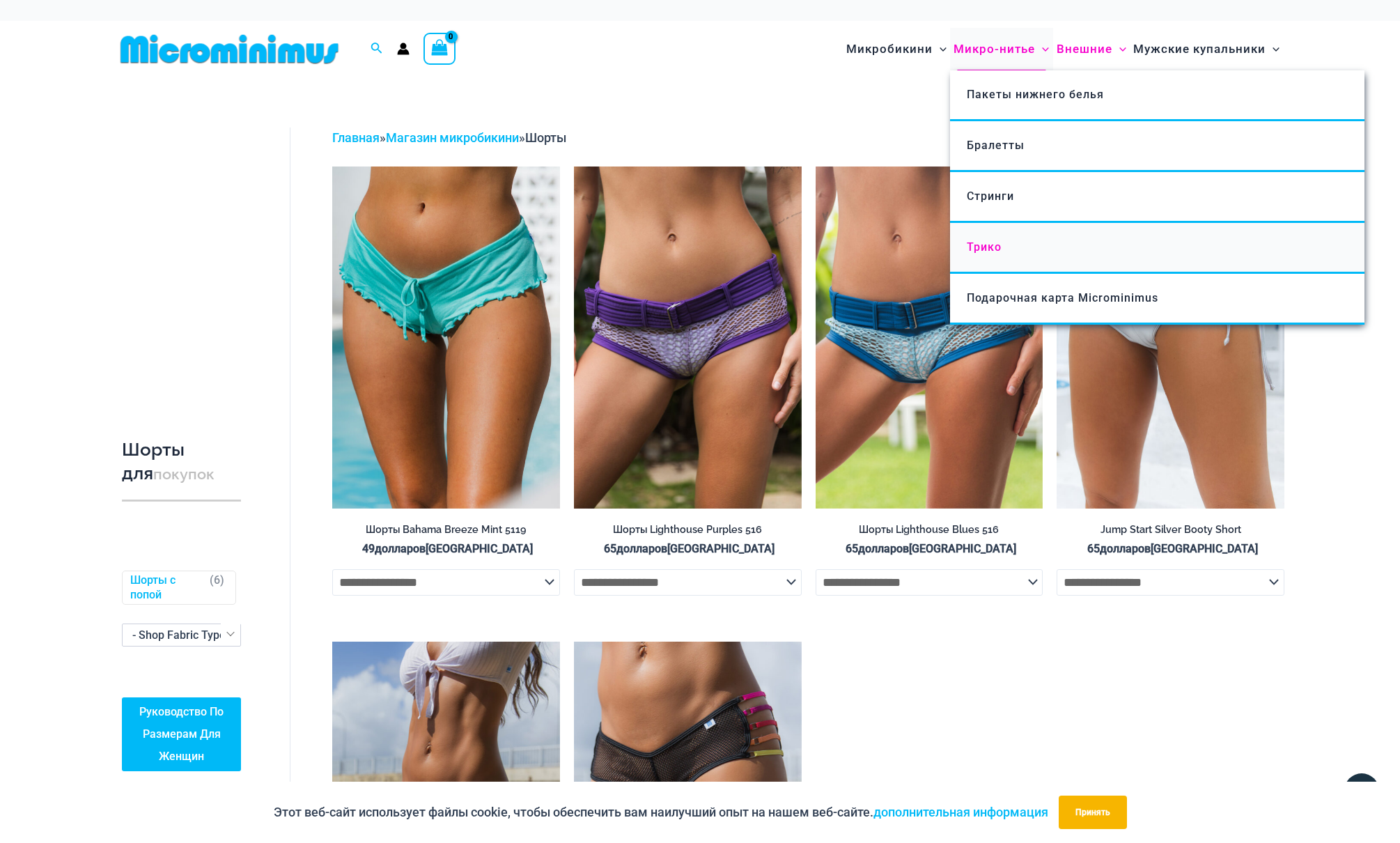
click at [994, 243] on span "Трико" at bounding box center [984, 247] width 34 height 13
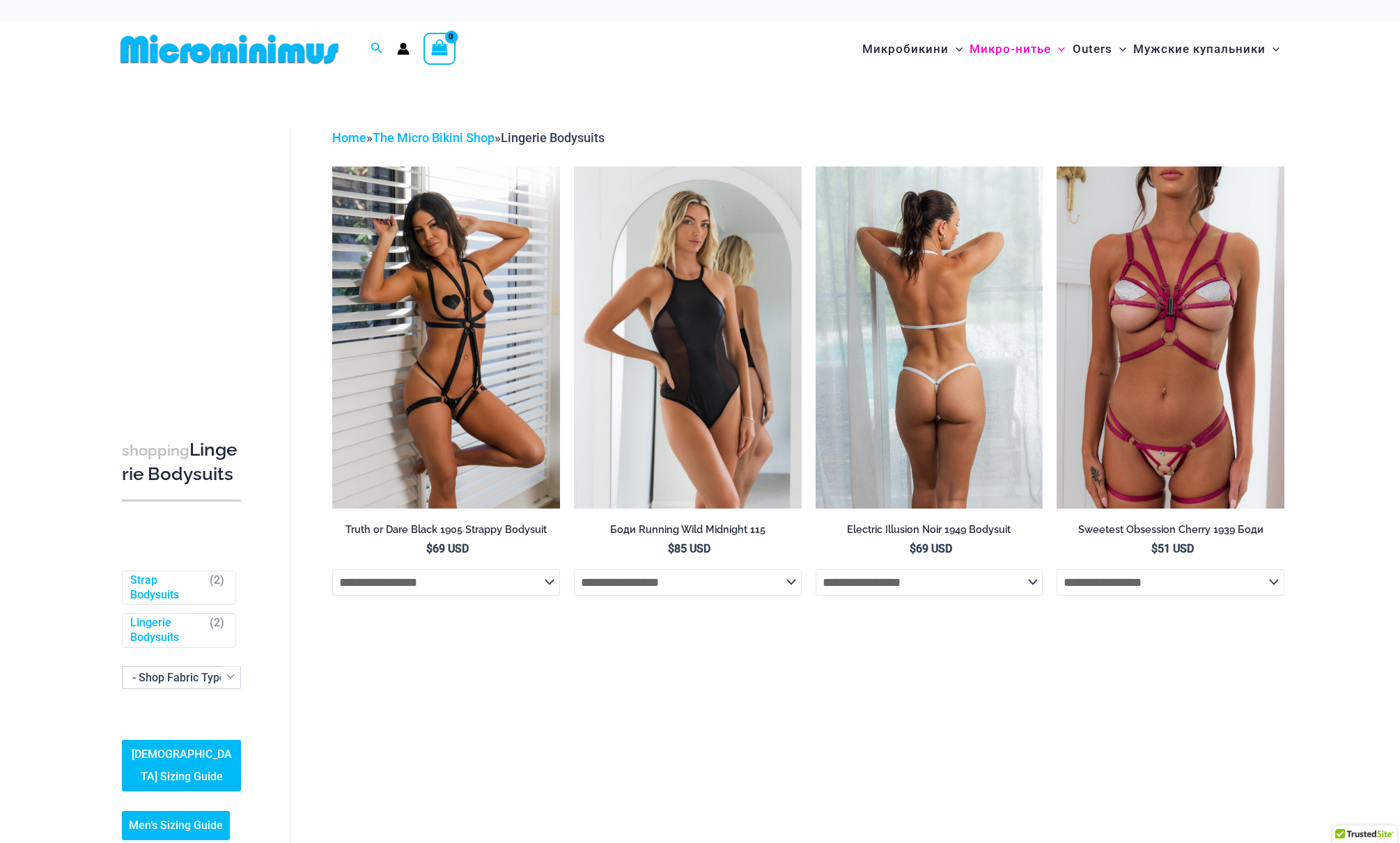
scroll to position [1, 0]
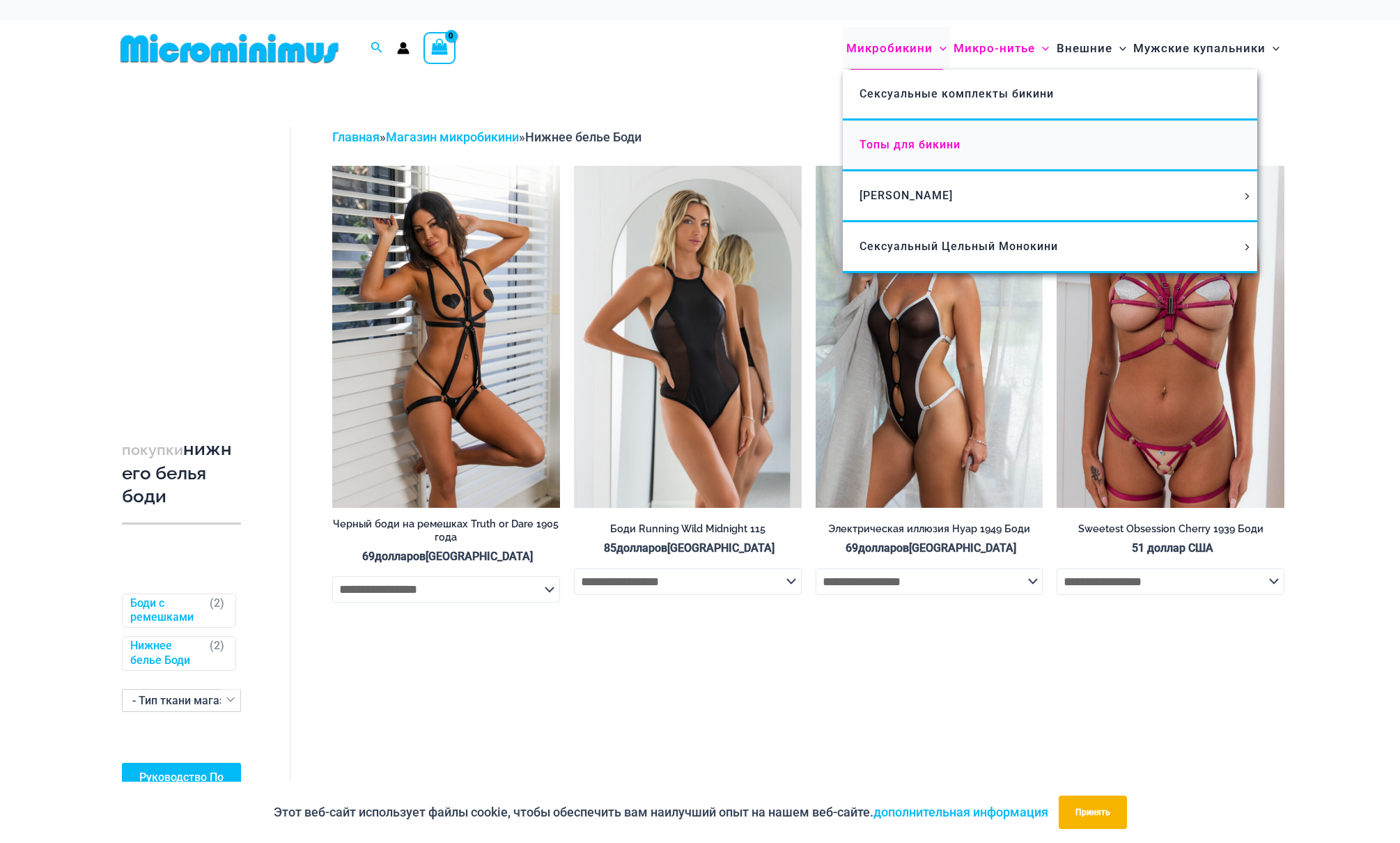
click at [926, 143] on span "Топы для бикини" at bounding box center [909, 144] width 101 height 13
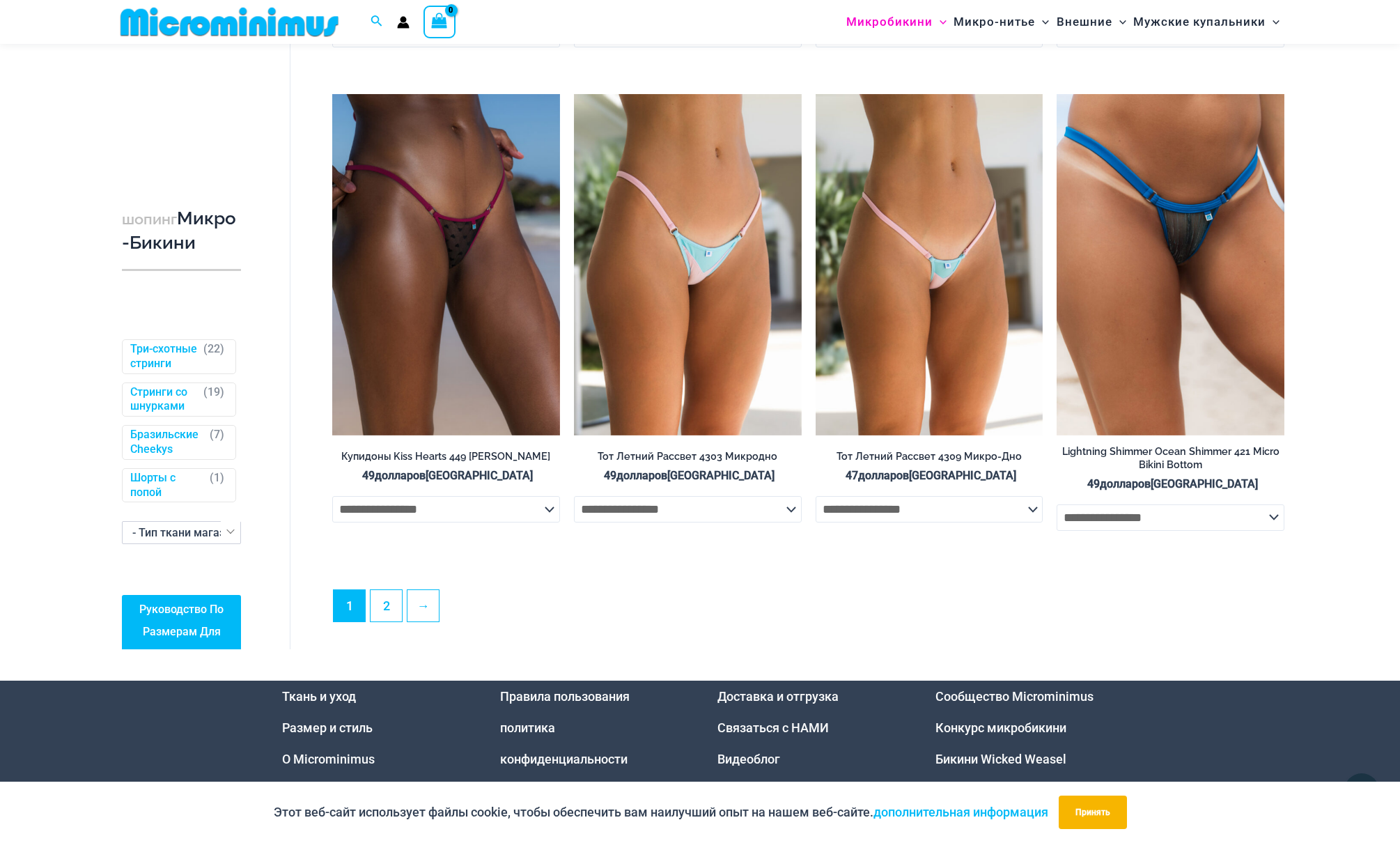
scroll to position [4186, 0]
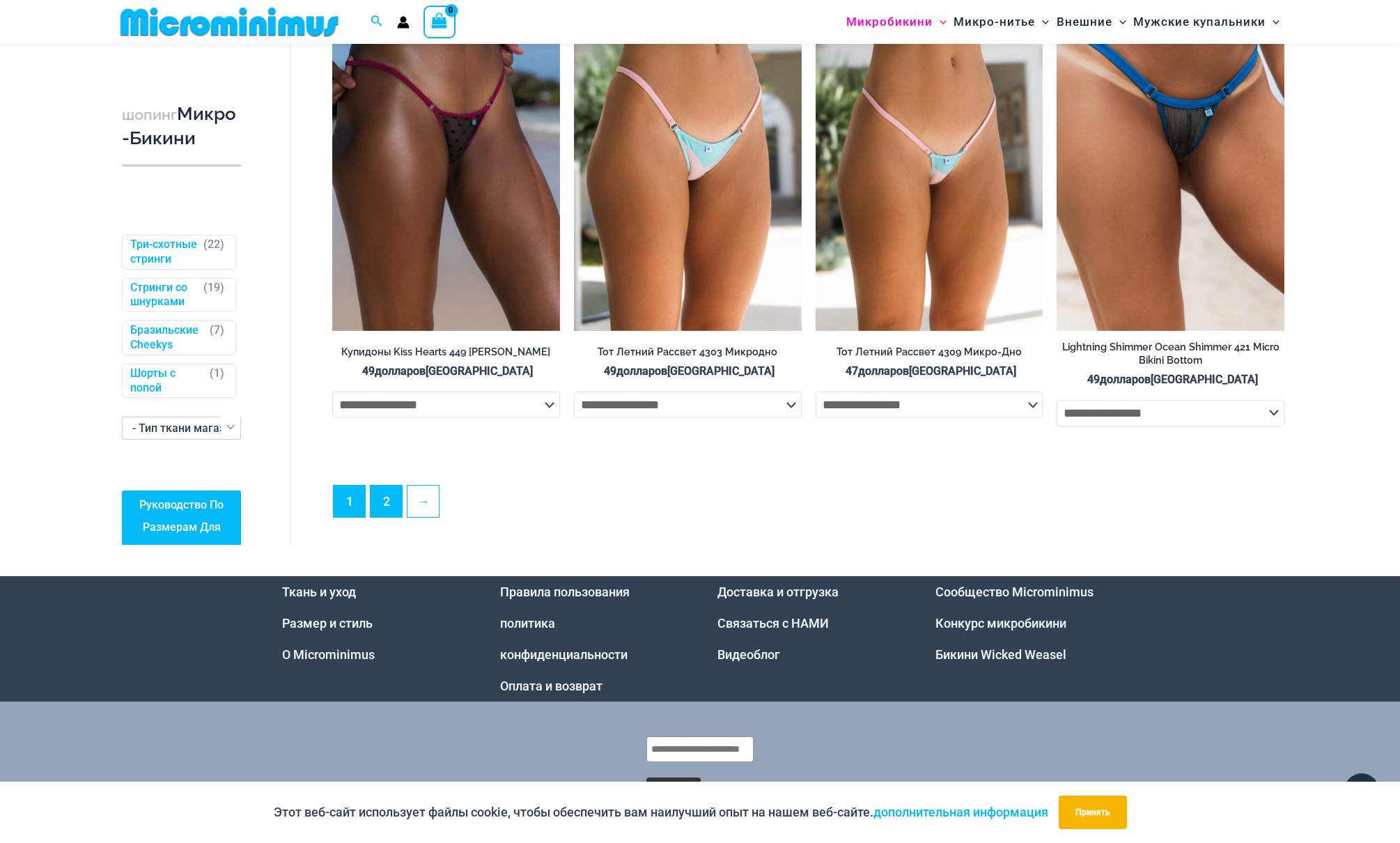
click at [386, 492] on link "2" at bounding box center [386, 502] width 32 height 32
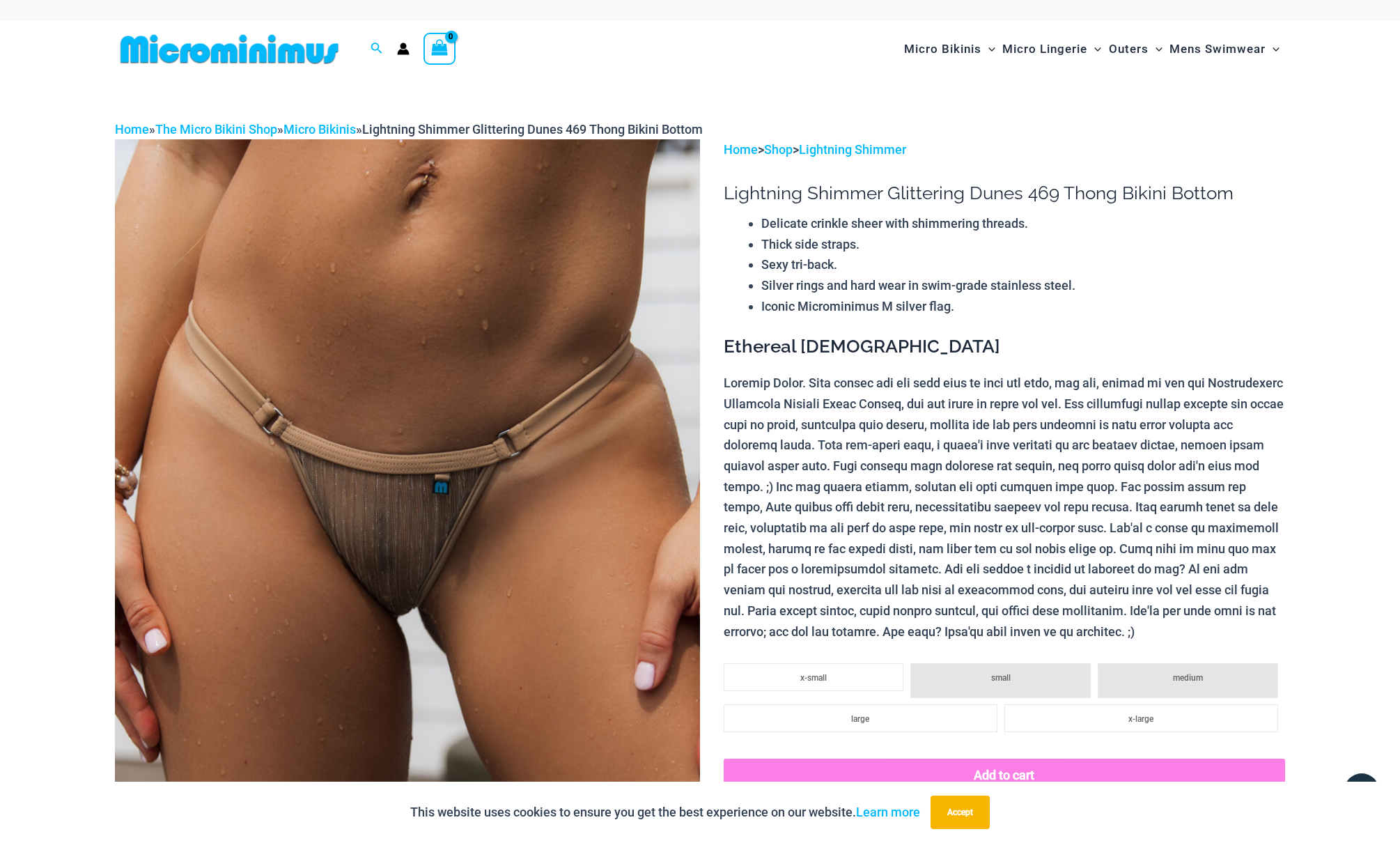
click at [400, 565] on img at bounding box center [408, 578] width 585 height 878
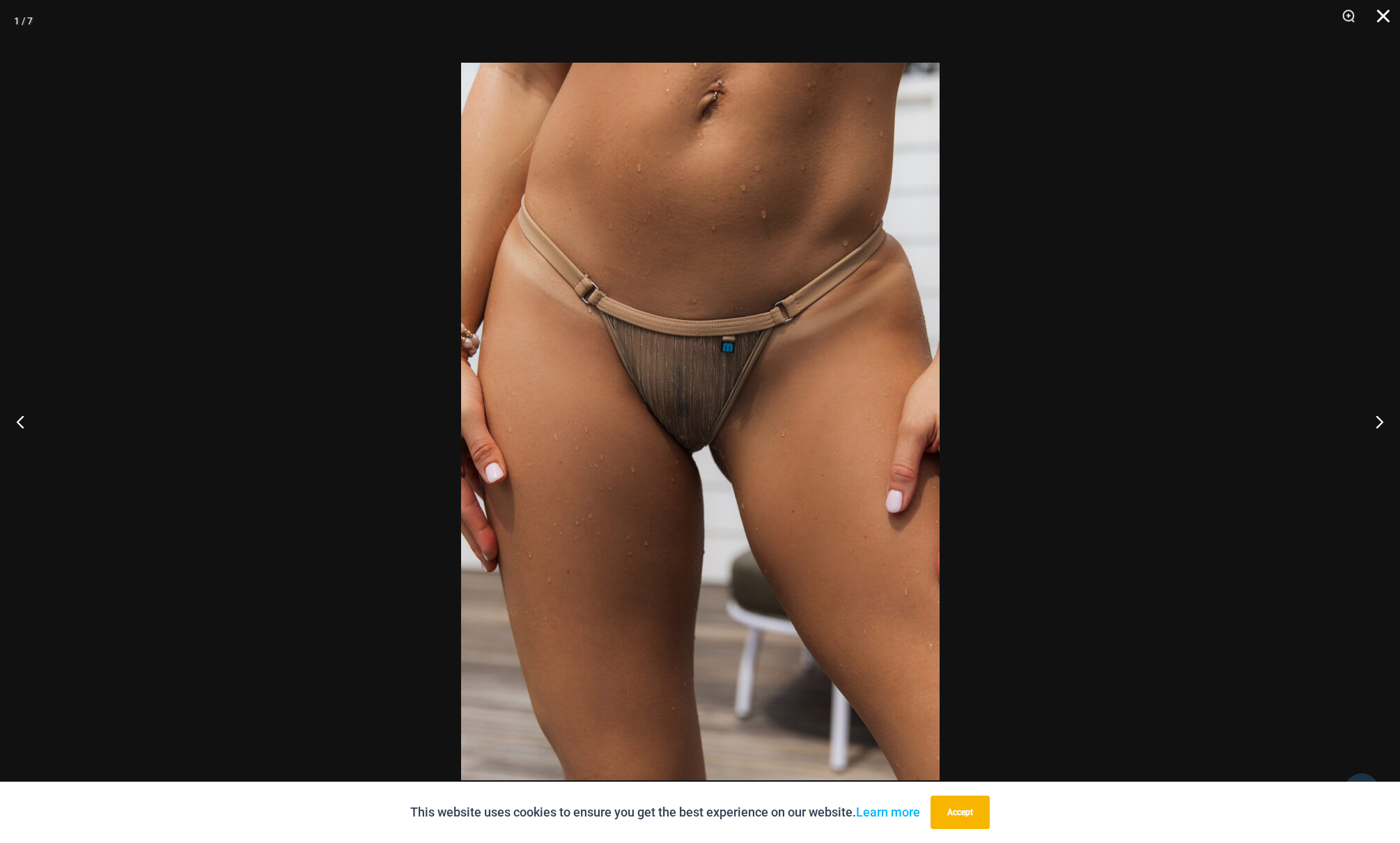
click at [1383, 14] on button "Close" at bounding box center [1378, 20] width 34 height 42
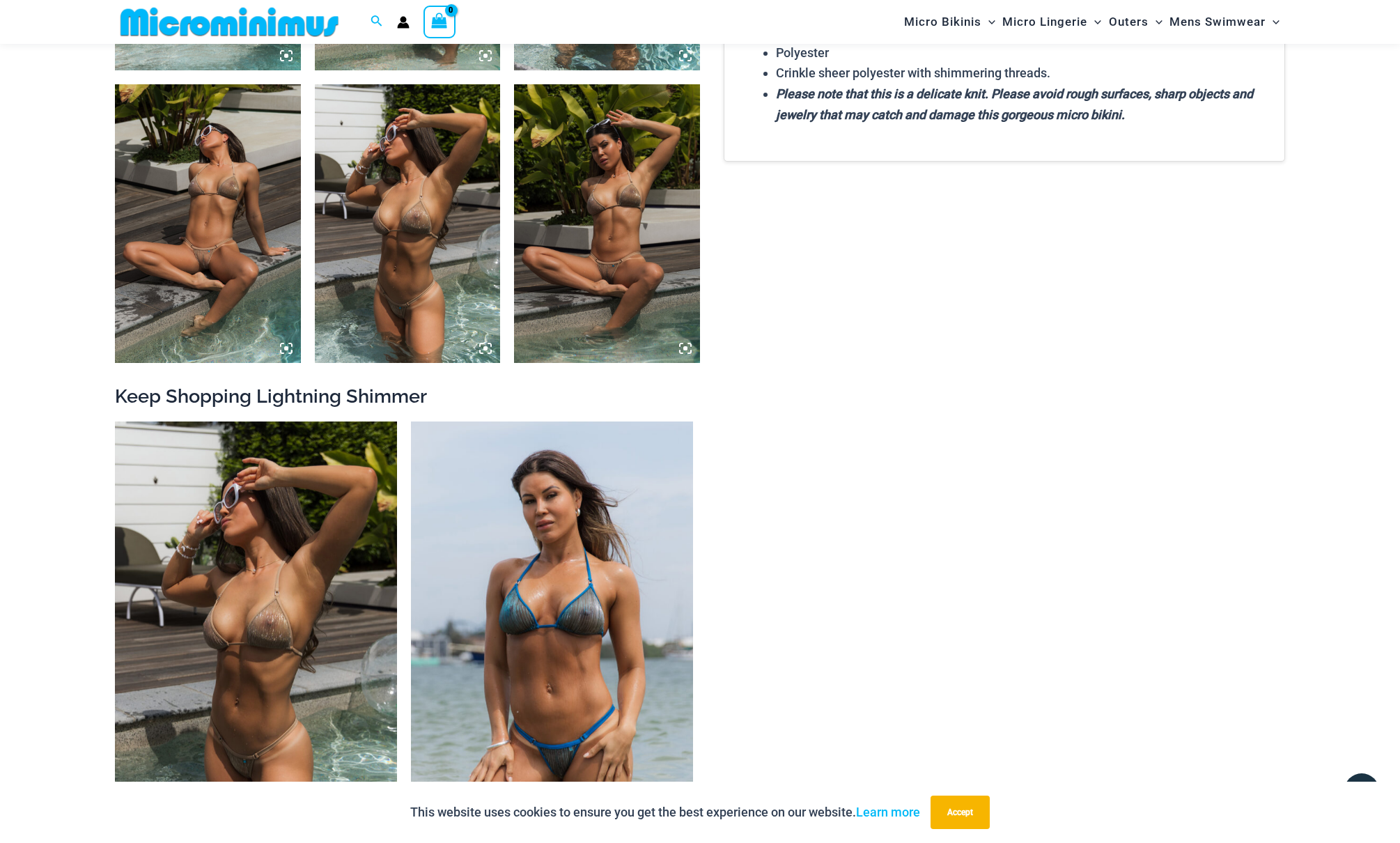
scroll to position [1272, 0]
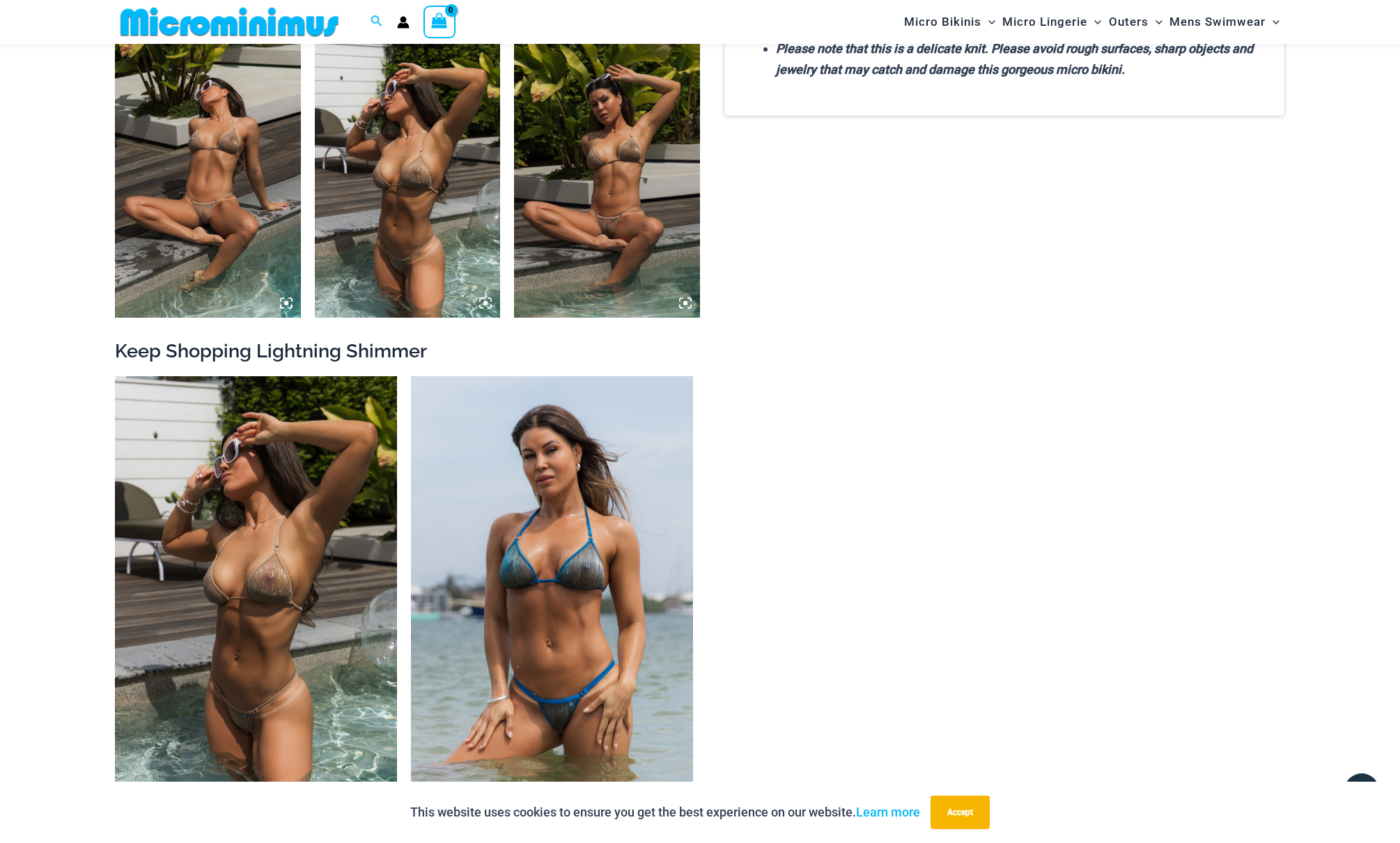
click at [213, 191] on img at bounding box center [208, 178] width 186 height 279
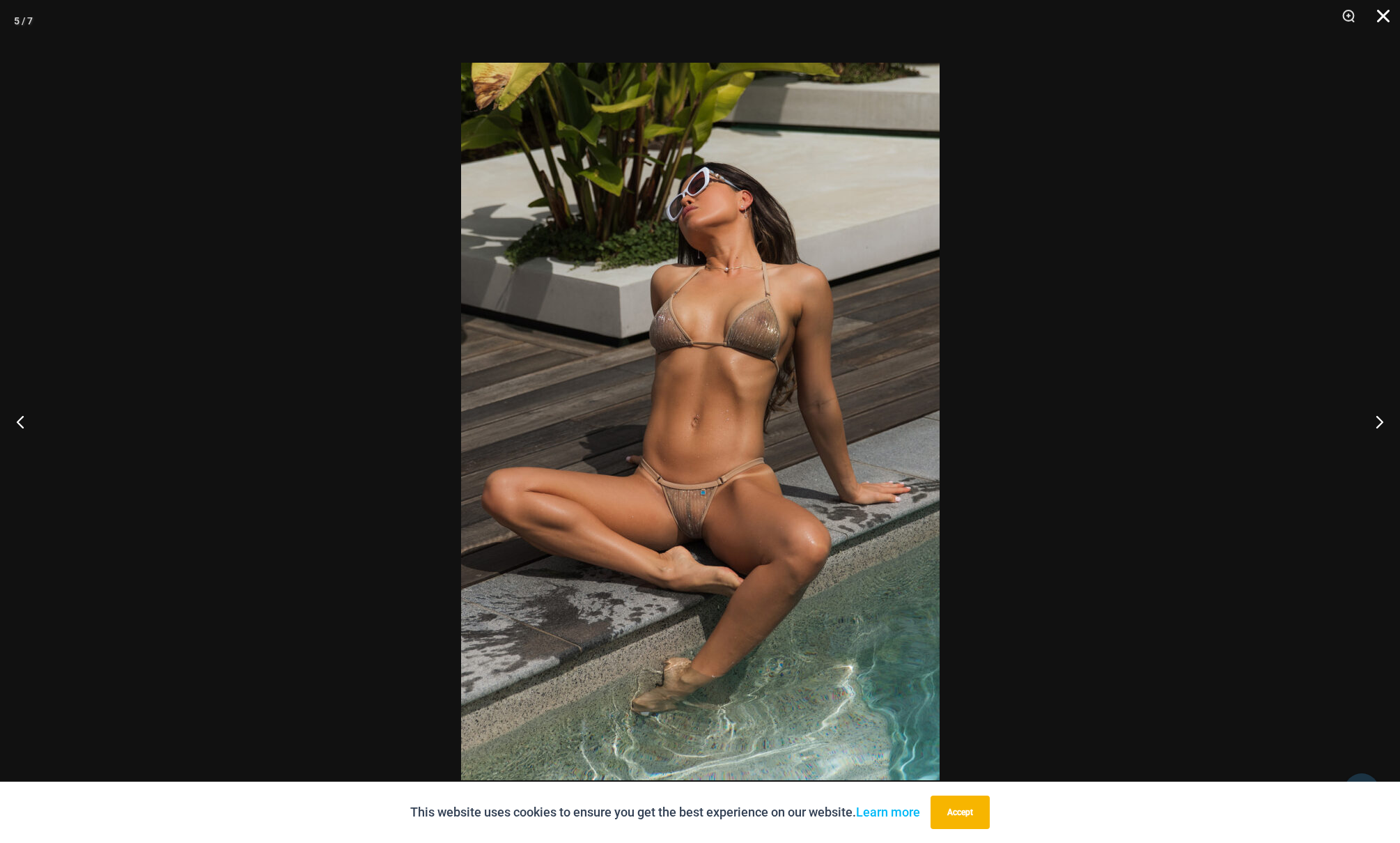
click at [1384, 17] on button "Close" at bounding box center [1378, 20] width 34 height 42
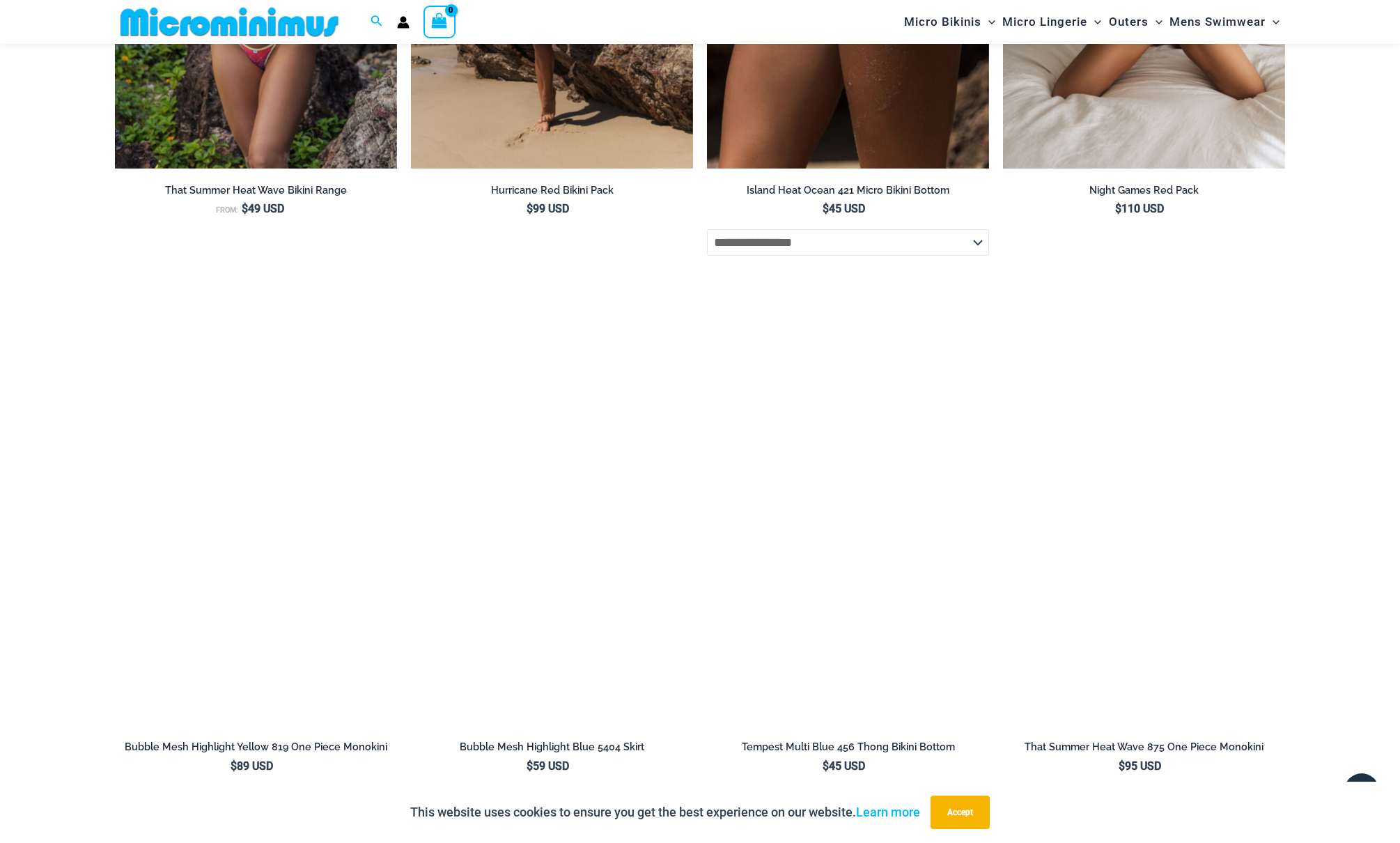
scroll to position [2586, 0]
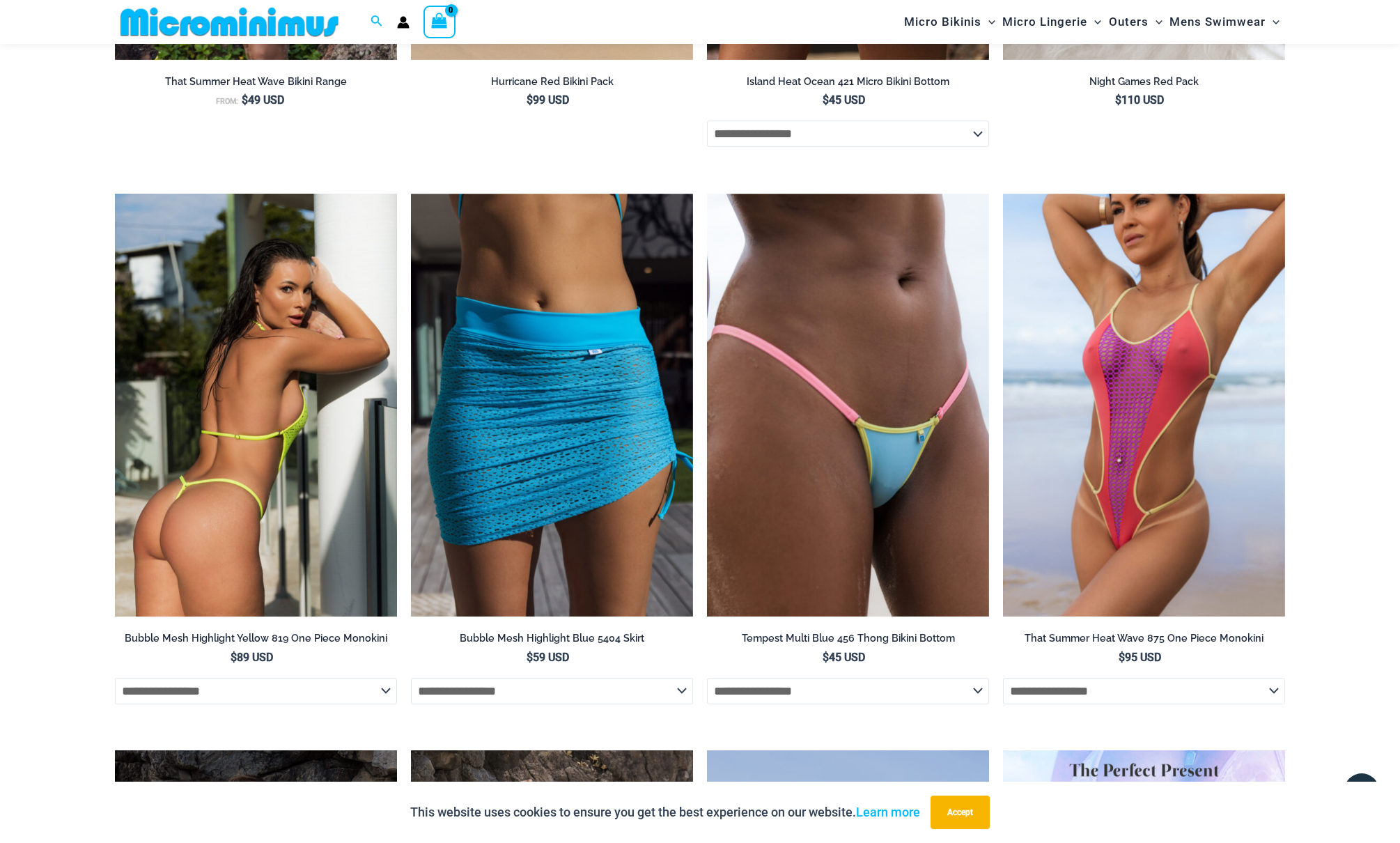
click at [238, 439] on img at bounding box center [256, 405] width 282 height 424
